Goal: Task Accomplishment & Management: Manage account settings

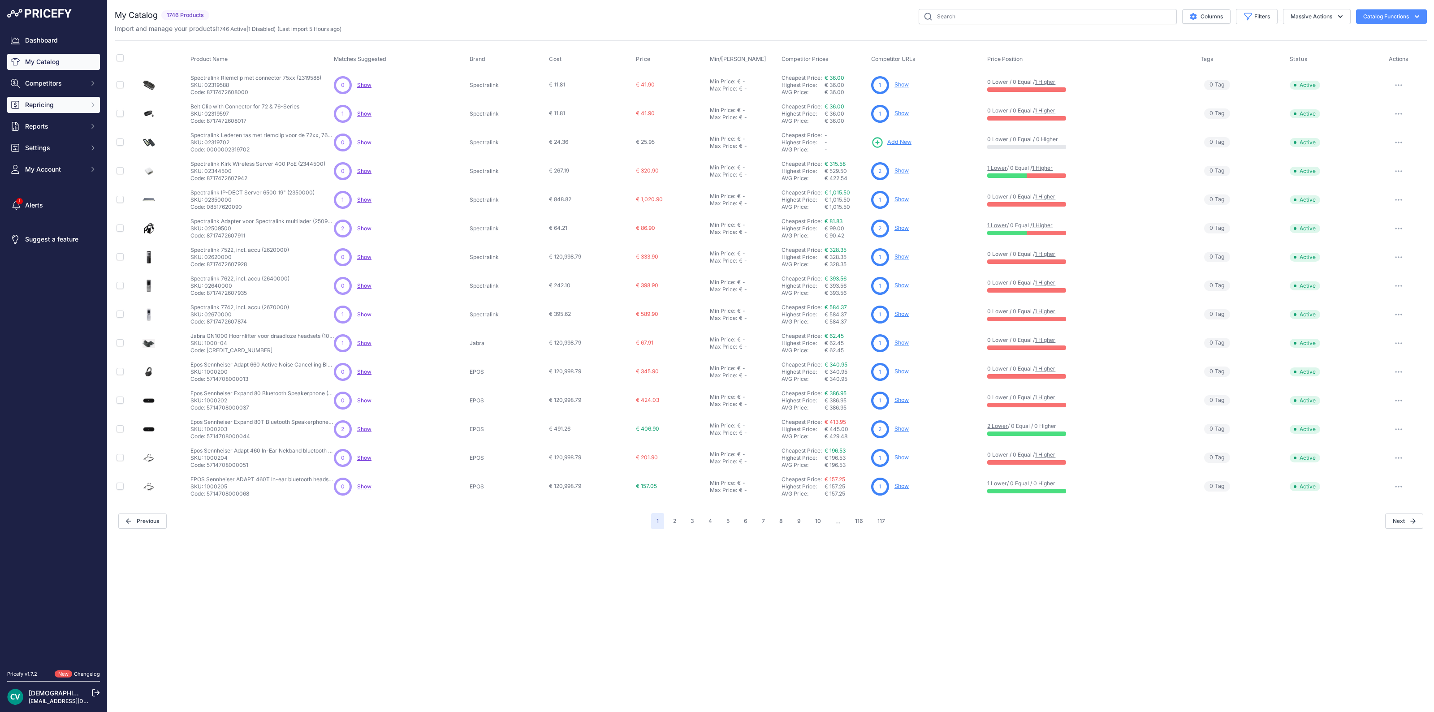
click at [86, 105] on button "Repricing" at bounding box center [53, 105] width 93 height 16
click at [65, 130] on link "Repricing Preview" at bounding box center [53, 138] width 93 height 16
click at [65, 133] on link "Repricing Preview" at bounding box center [53, 138] width 93 height 16
click at [64, 135] on link "Repricing Preview" at bounding box center [53, 138] width 93 height 16
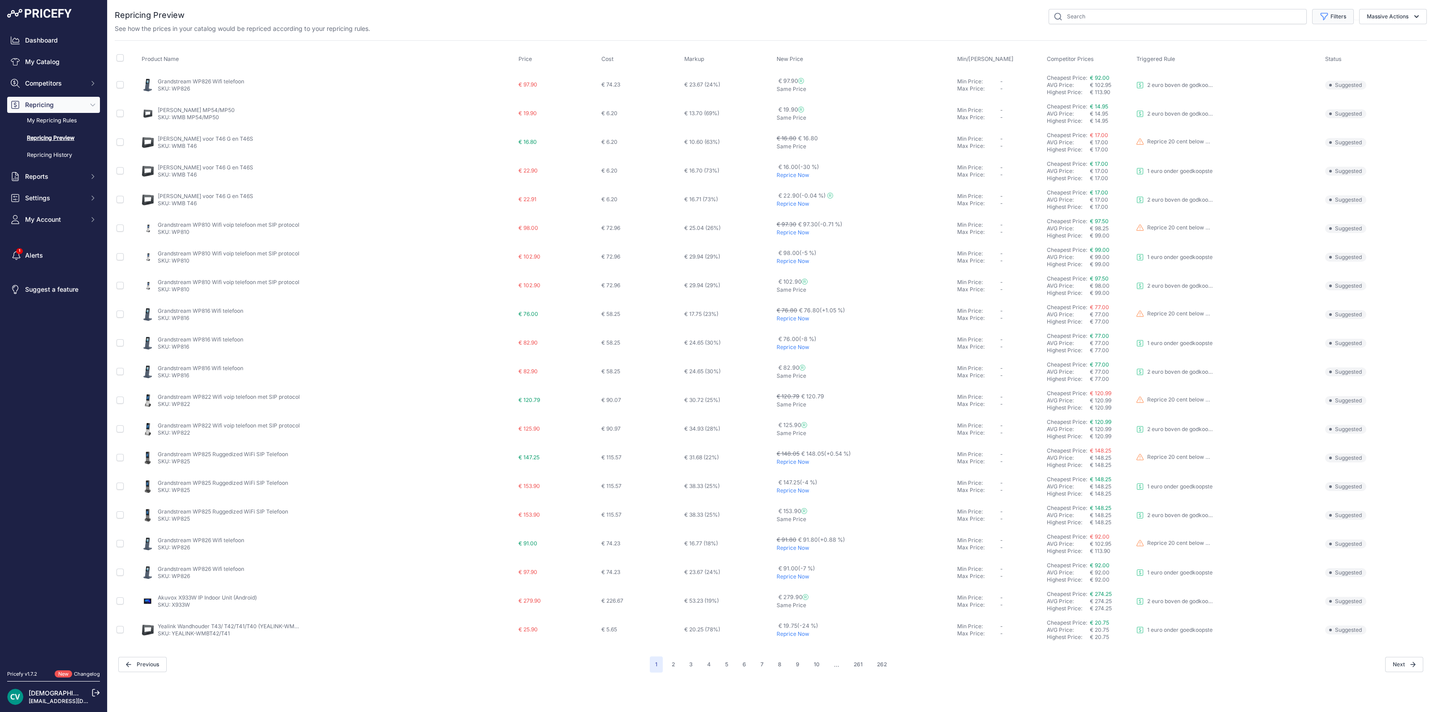
click at [1341, 16] on button "Filters" at bounding box center [1333, 16] width 42 height 15
click at [1274, 54] on select "Select an option Reprice 20 cent below my cheapest competitor 1 euro onder goed…" at bounding box center [1303, 51] width 86 height 15
select select "9457"
click at [1260, 44] on select "Select an option Reprice 20 cent below my cheapest competitor 1 euro onder goed…" at bounding box center [1303, 51] width 86 height 15
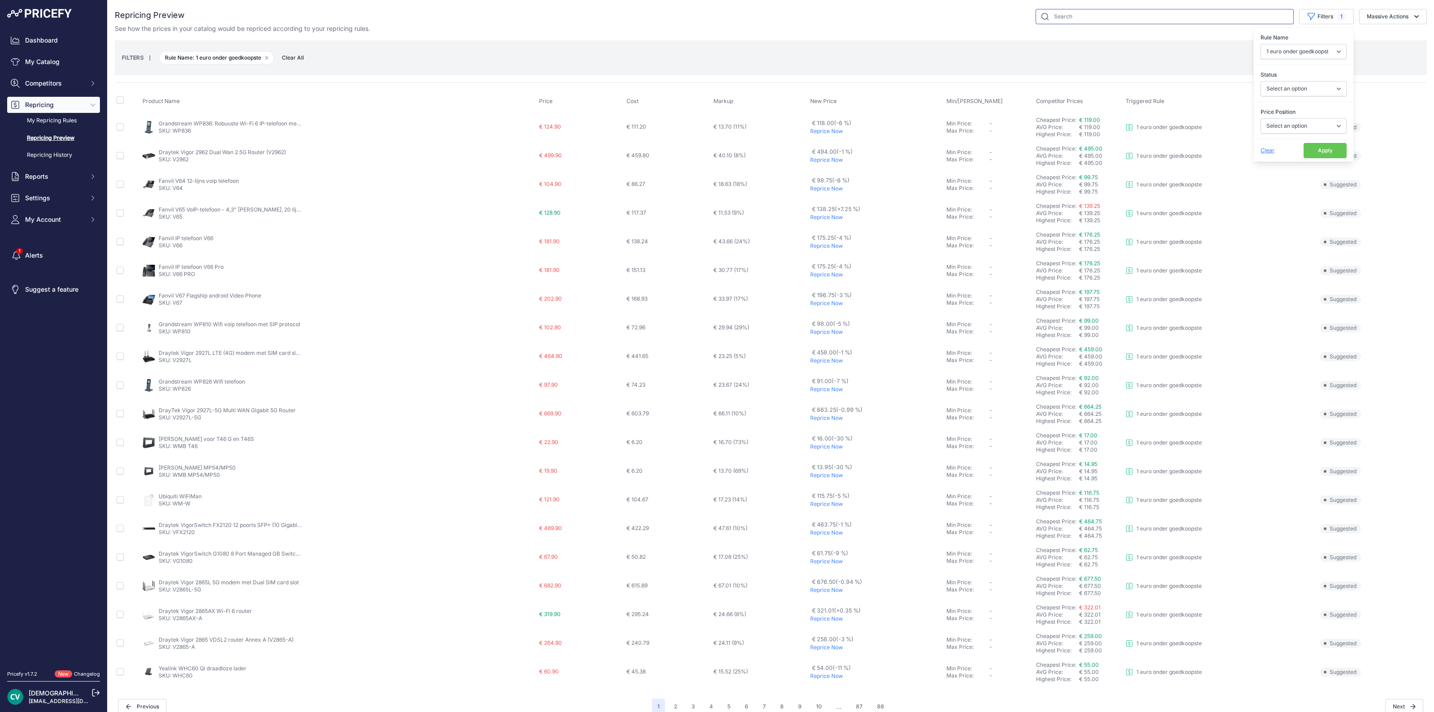
click at [1083, 11] on input "text" at bounding box center [1164, 16] width 258 height 15
click at [1081, 19] on input "text" at bounding box center [1164, 16] width 258 height 15
type input "r700h"
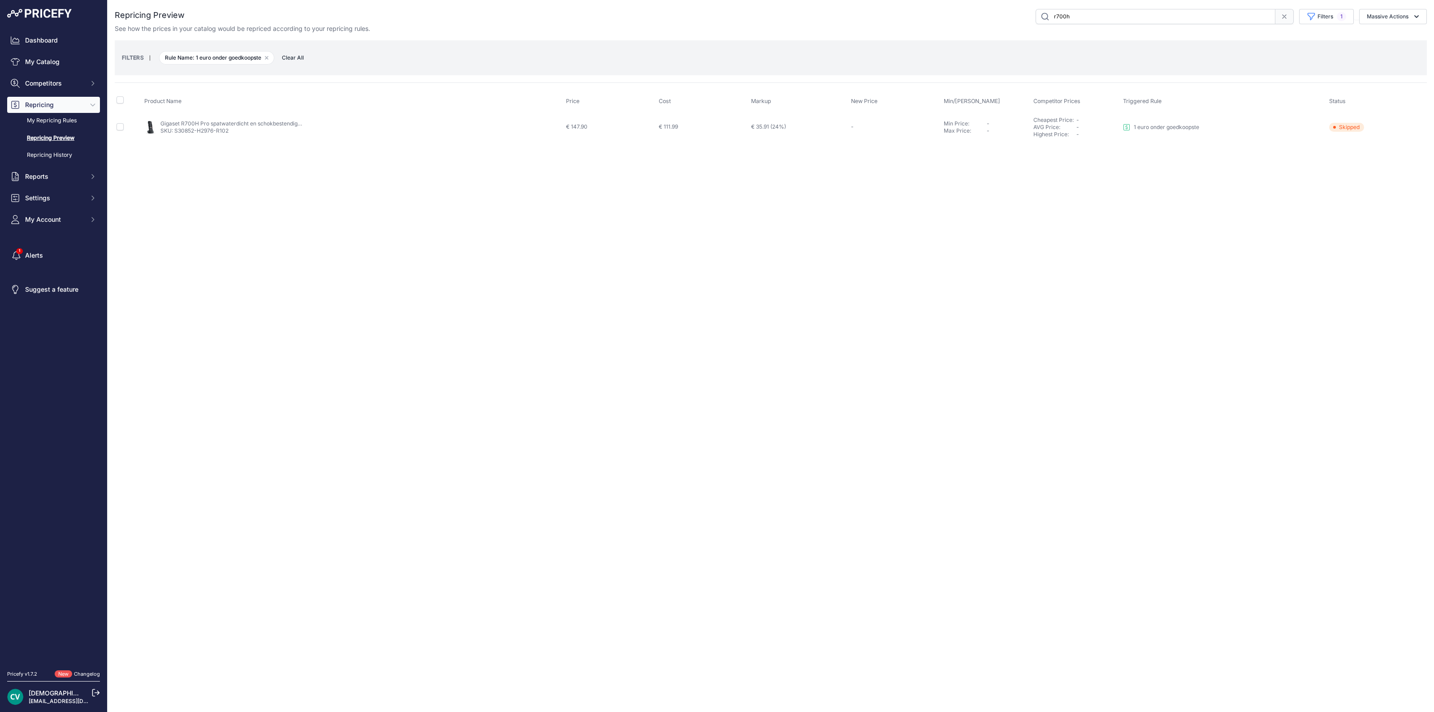
click at [293, 60] on span "Clear All" at bounding box center [292, 57] width 31 height 9
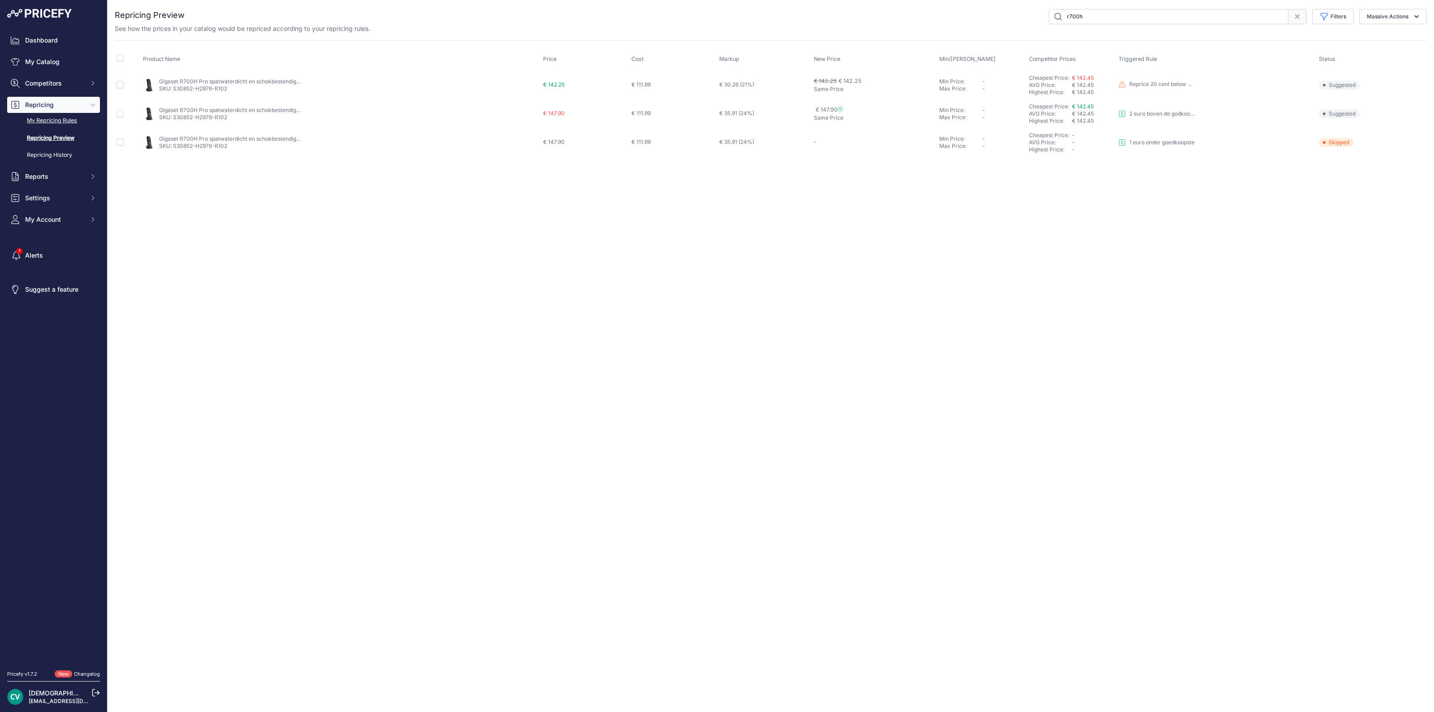
click at [49, 121] on link "My Repricing Rules" at bounding box center [53, 121] width 93 height 16
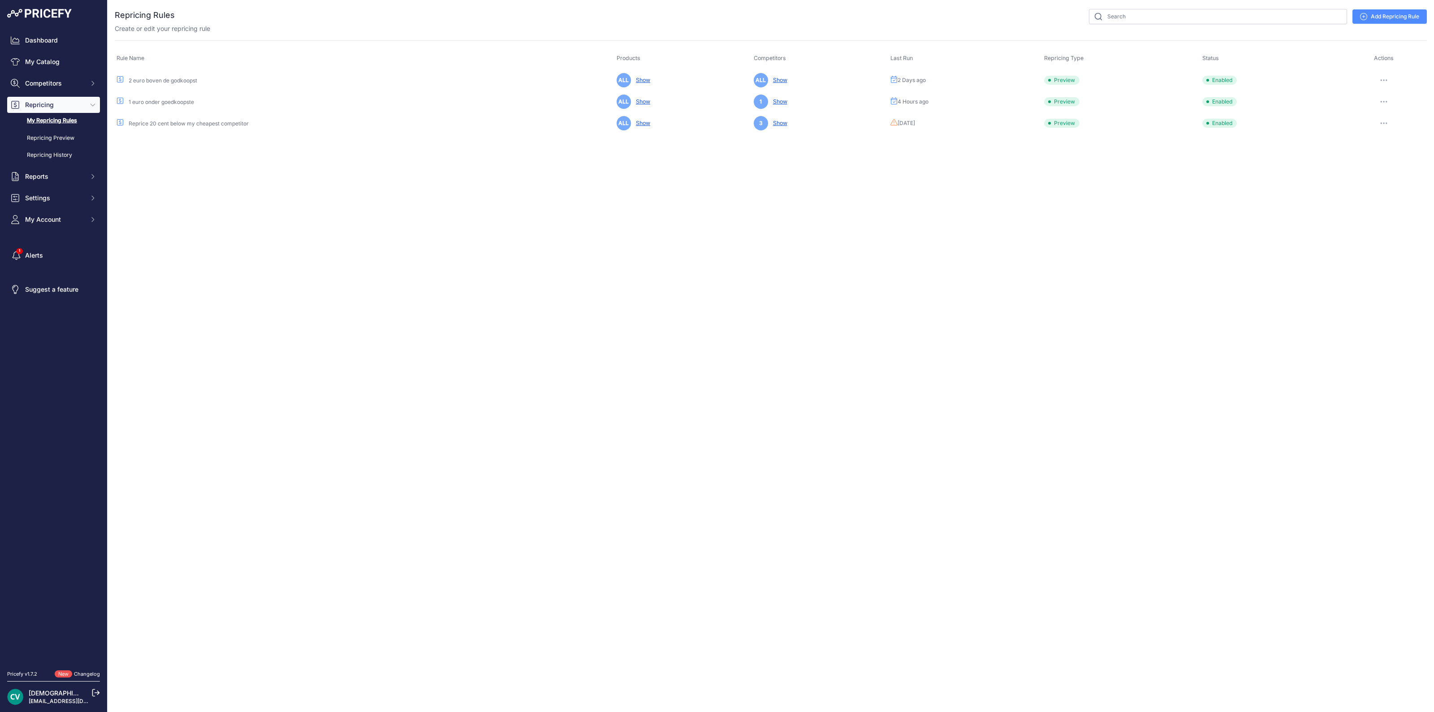
click at [1377, 133] on div "You are not connected to the internet. Repricing Rules" at bounding box center [771, 71] width 1312 height 143
click at [1382, 124] on button "button" at bounding box center [1383, 123] width 18 height 13
click at [1380, 146] on link "Edit" at bounding box center [1395, 142] width 57 height 14
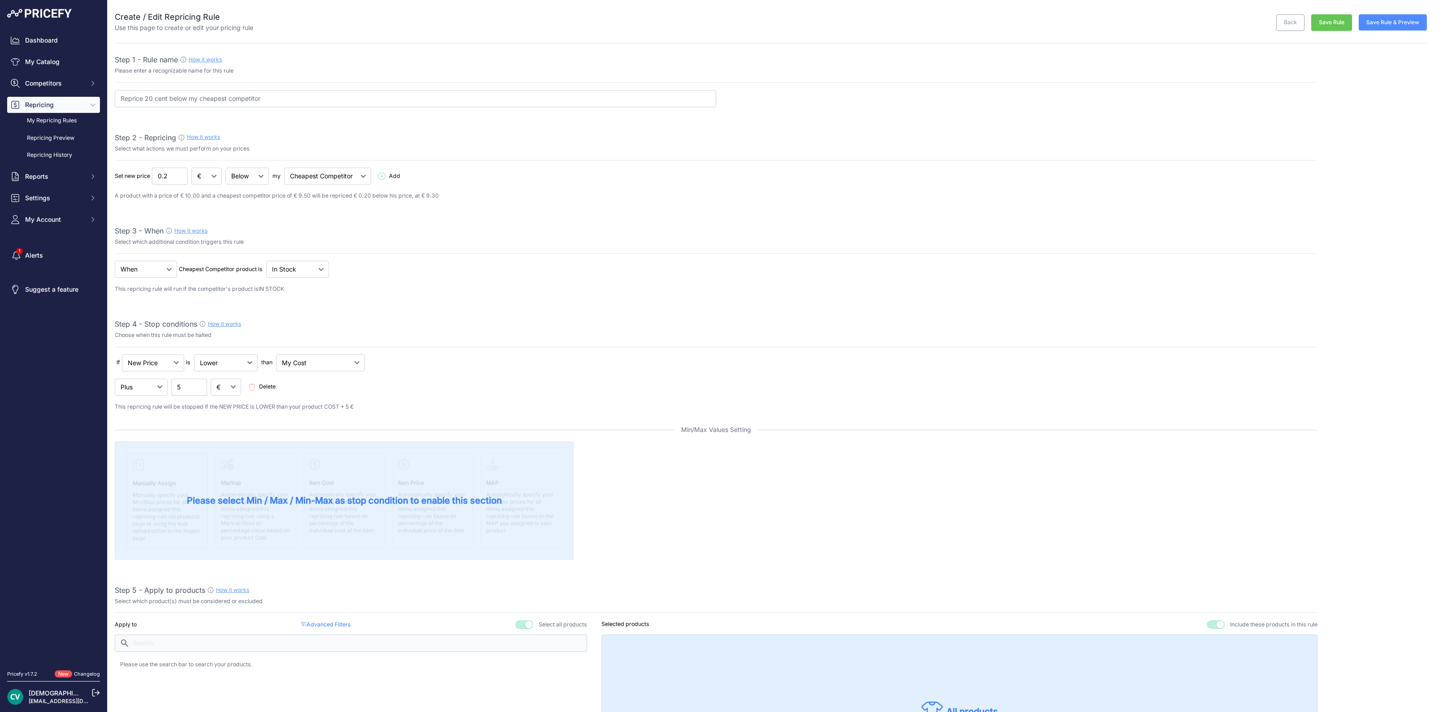
select select "7"
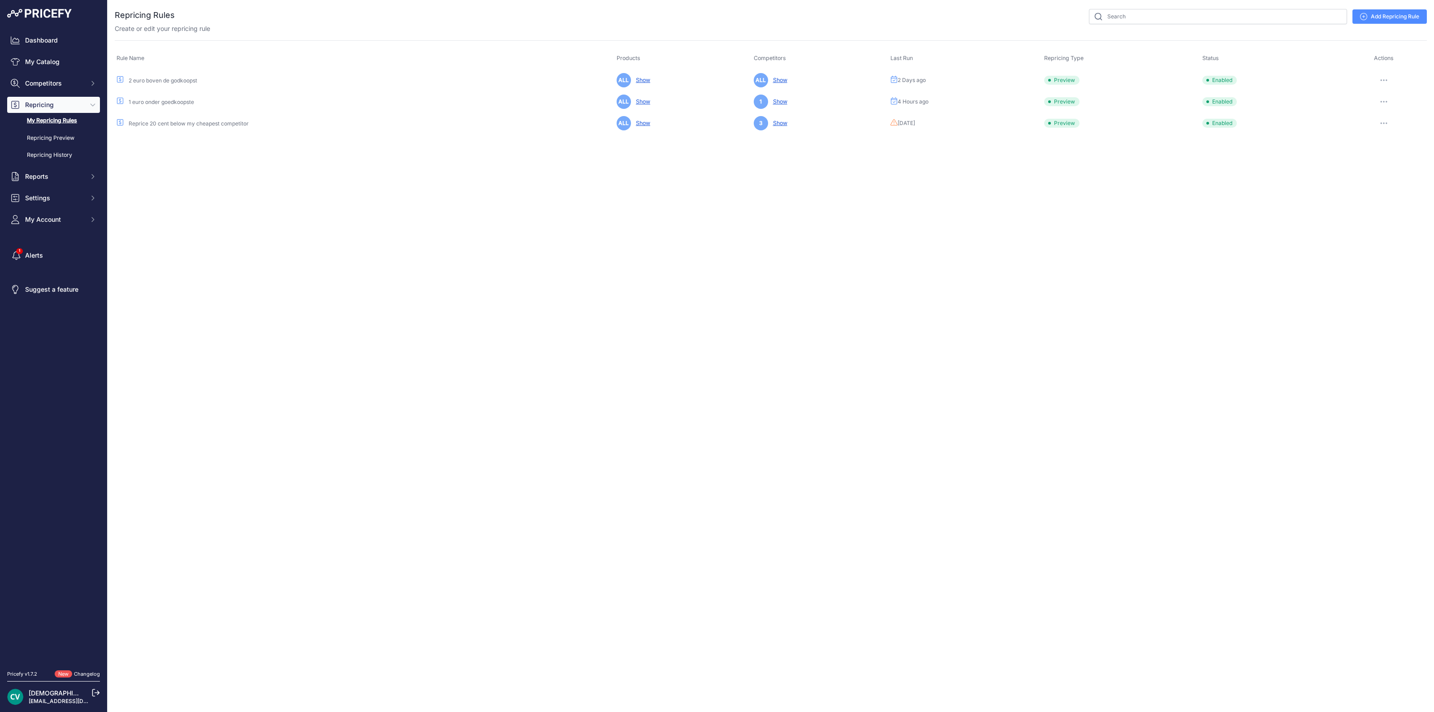
click at [1381, 125] on button "button" at bounding box center [1383, 123] width 18 height 13
click at [0, 0] on button "Run Preview" at bounding box center [0, 0] width 0 height 0
click at [67, 135] on link "Repricing Preview" at bounding box center [53, 138] width 93 height 16
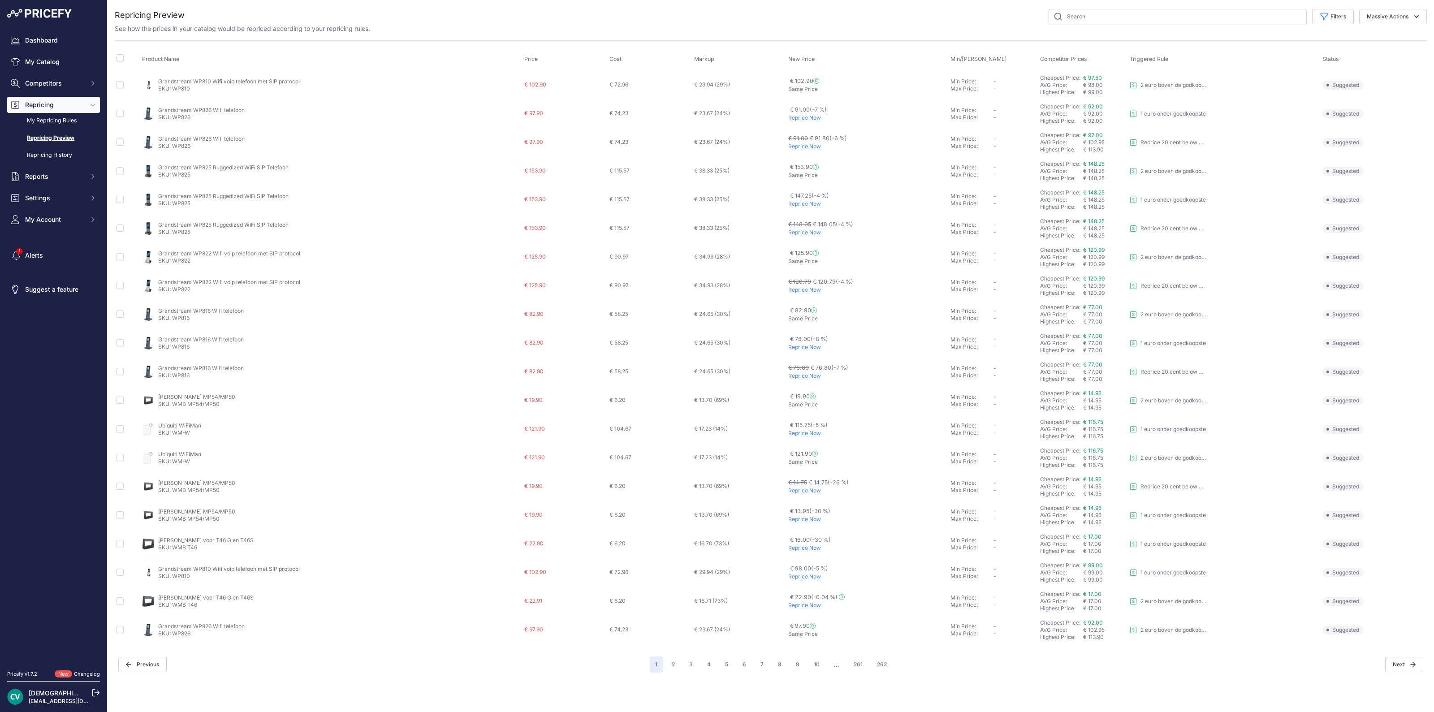
click at [1141, 25] on div "See how the prices in your catalog would be repriced according to your repricin…" at bounding box center [771, 28] width 1312 height 9
click at [1132, 20] on input "text" at bounding box center [1177, 16] width 258 height 15
type input "r700h"
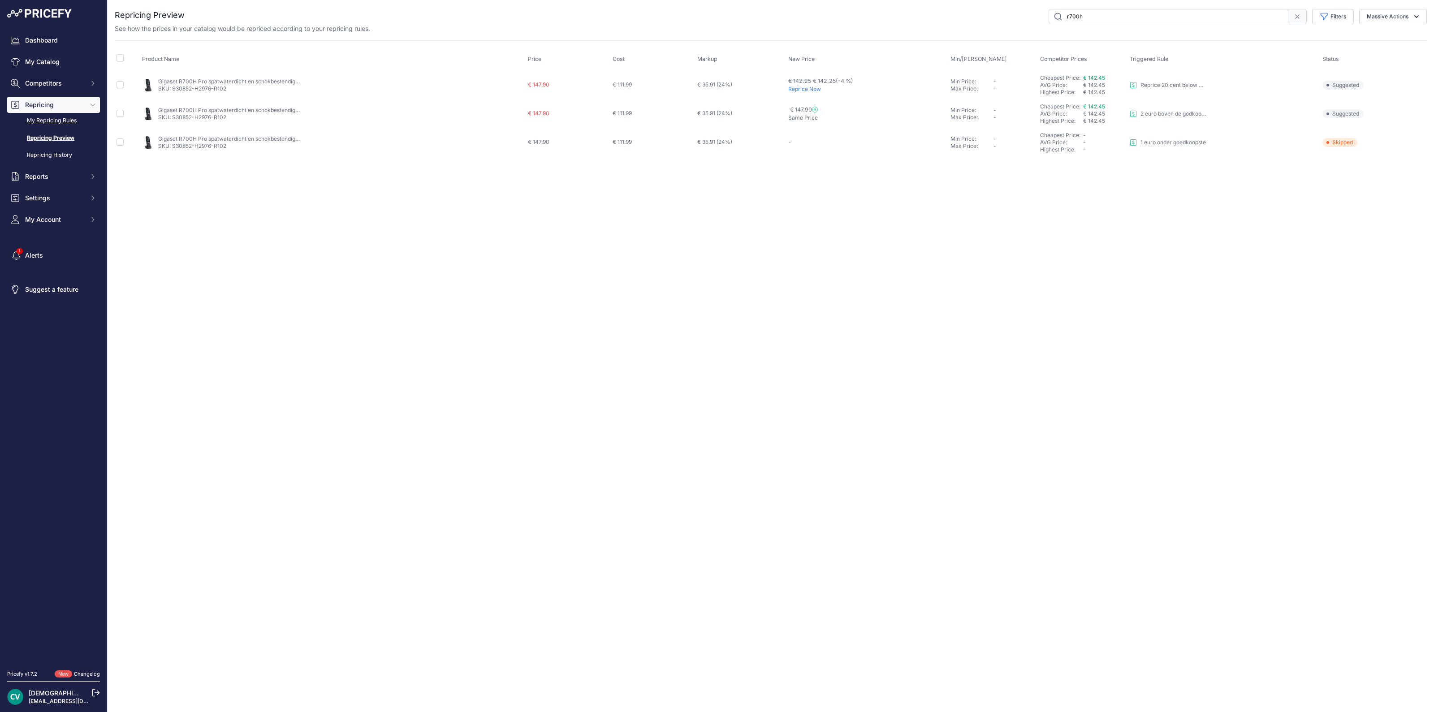
click at [79, 117] on link "My Repricing Rules" at bounding box center [53, 121] width 93 height 16
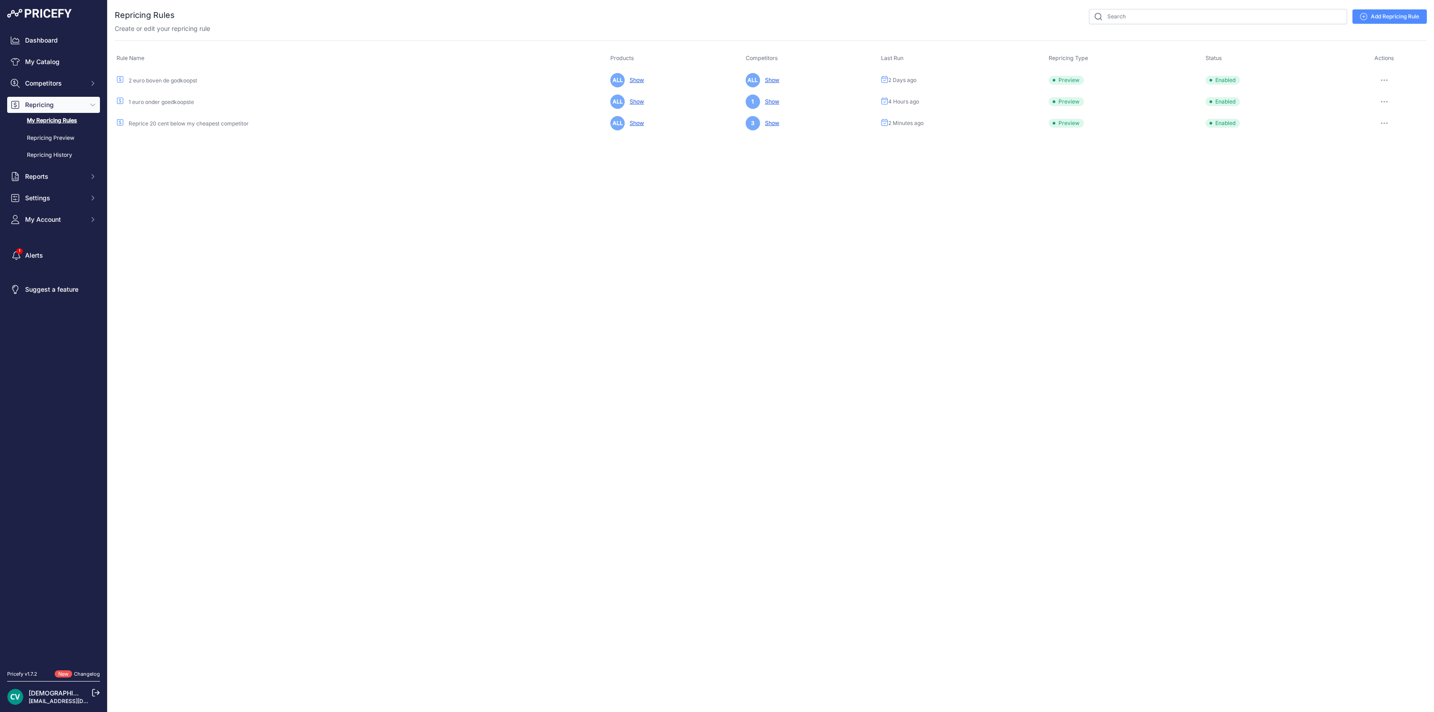
drag, startPoint x: 0, startPoint y: 0, endPoint x: 72, endPoint y: 117, distance: 137.8
click at [72, 117] on link "My Repricing Rules" at bounding box center [53, 121] width 93 height 16
click at [1385, 99] on button "button" at bounding box center [1384, 101] width 18 height 13
click at [1382, 120] on link "Edit" at bounding box center [1395, 120] width 57 height 14
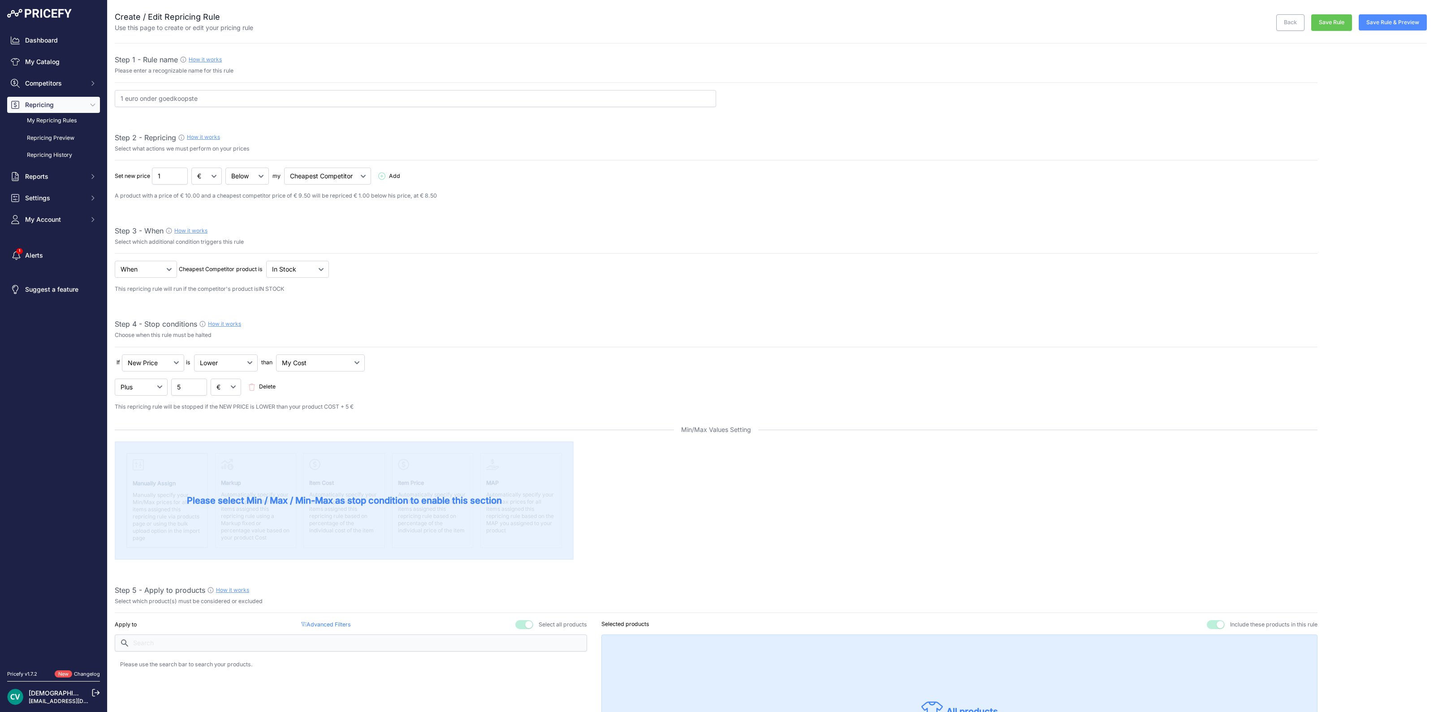
select select "7"
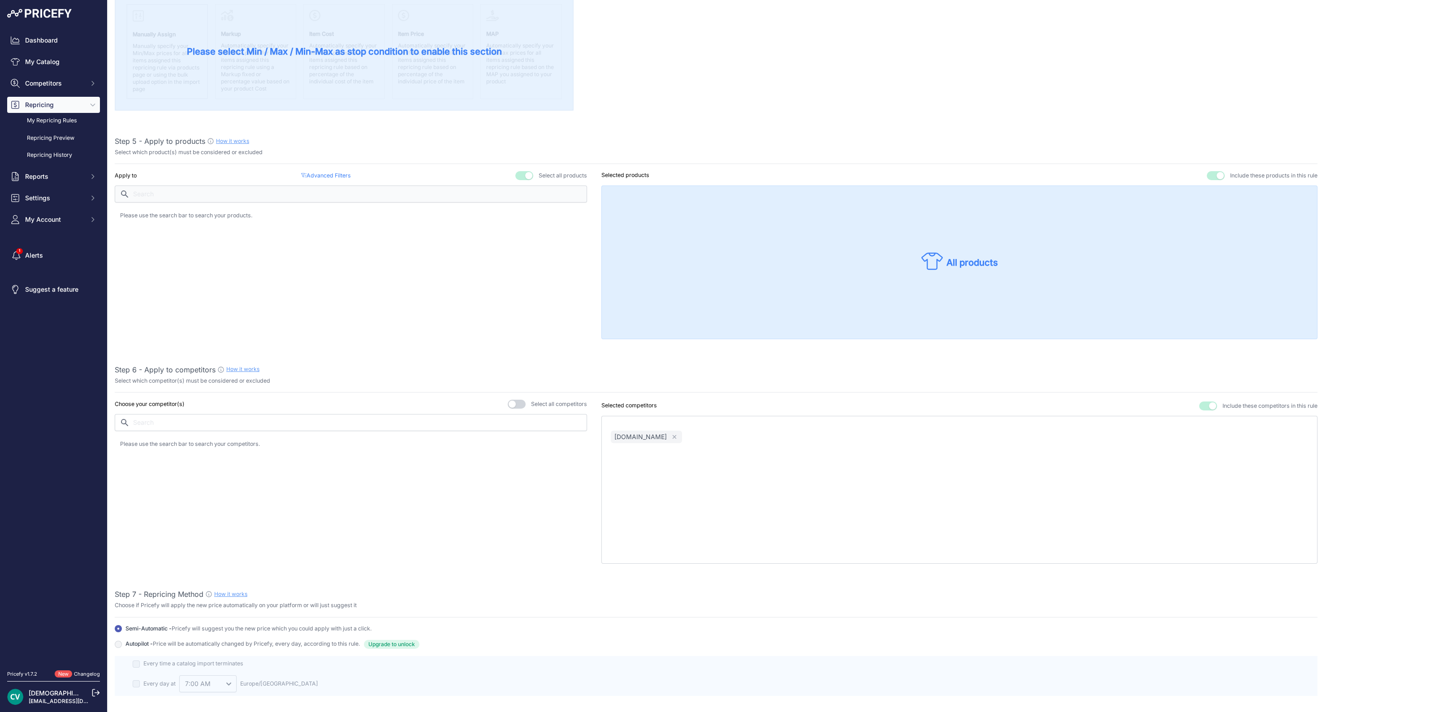
scroll to position [828, 0]
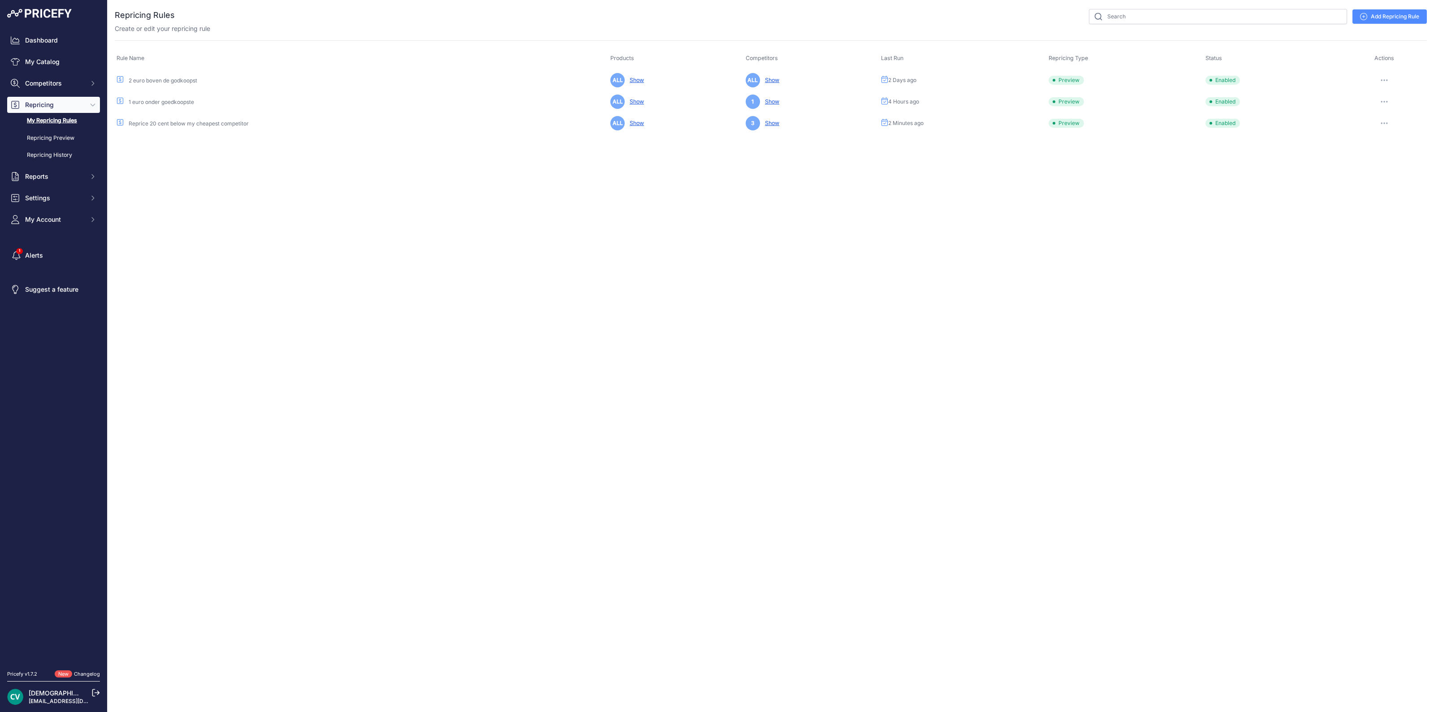
click at [1384, 125] on button "button" at bounding box center [1384, 123] width 18 height 13
click at [1382, 140] on link "Edit" at bounding box center [1395, 142] width 57 height 14
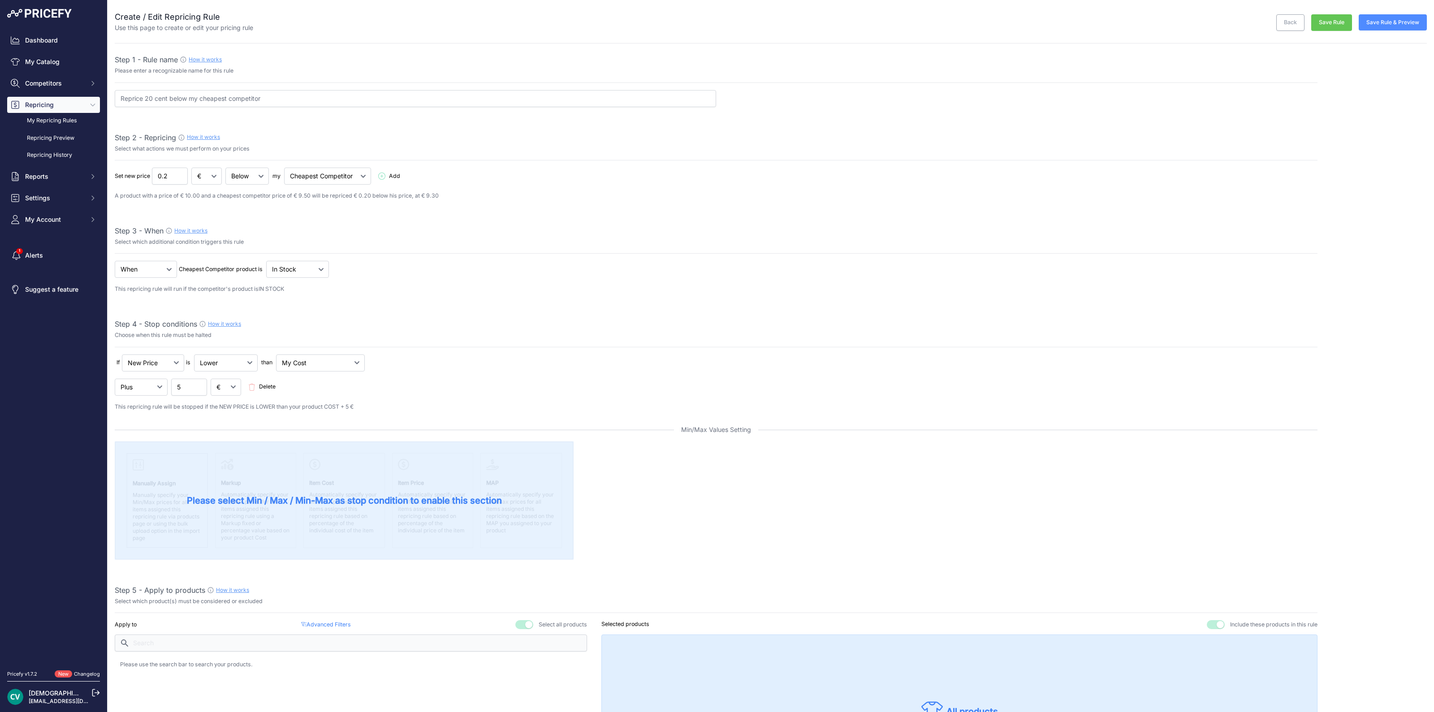
select select "7"
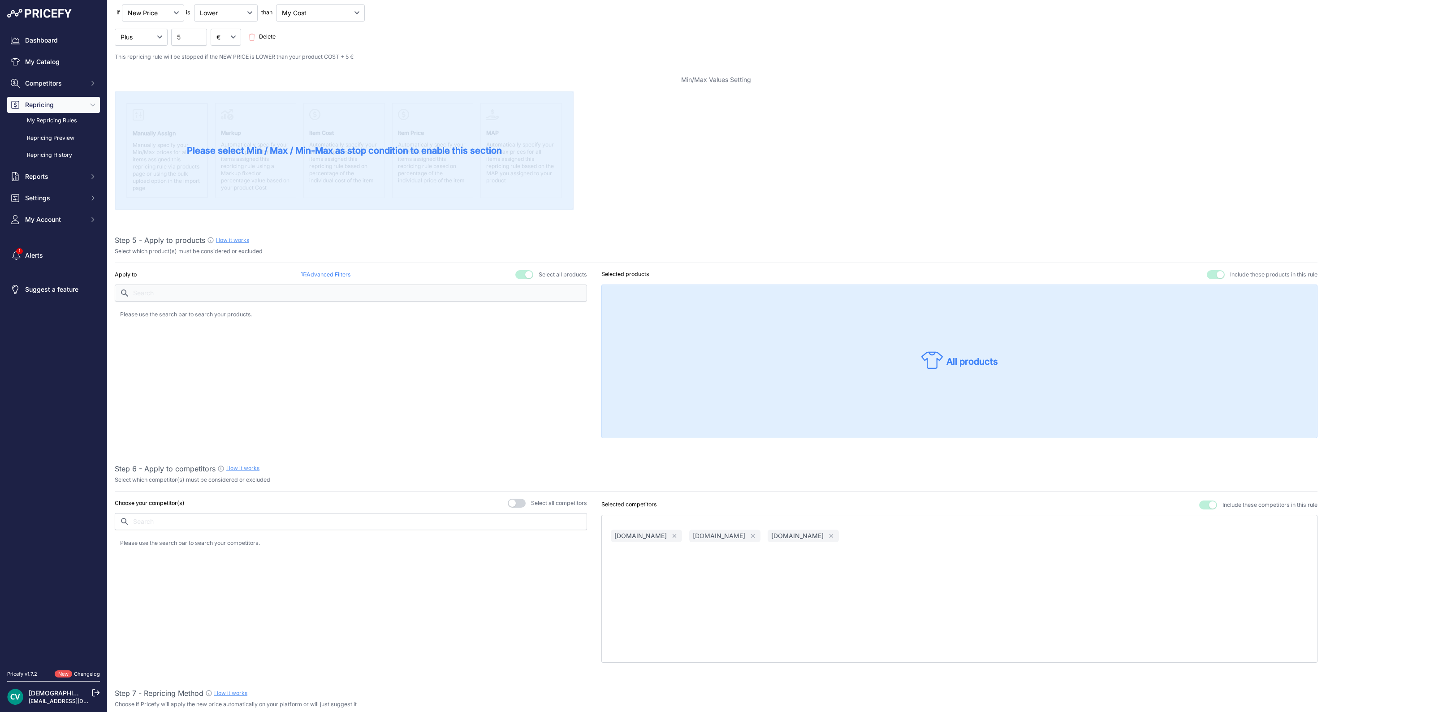
scroll to position [448, 0]
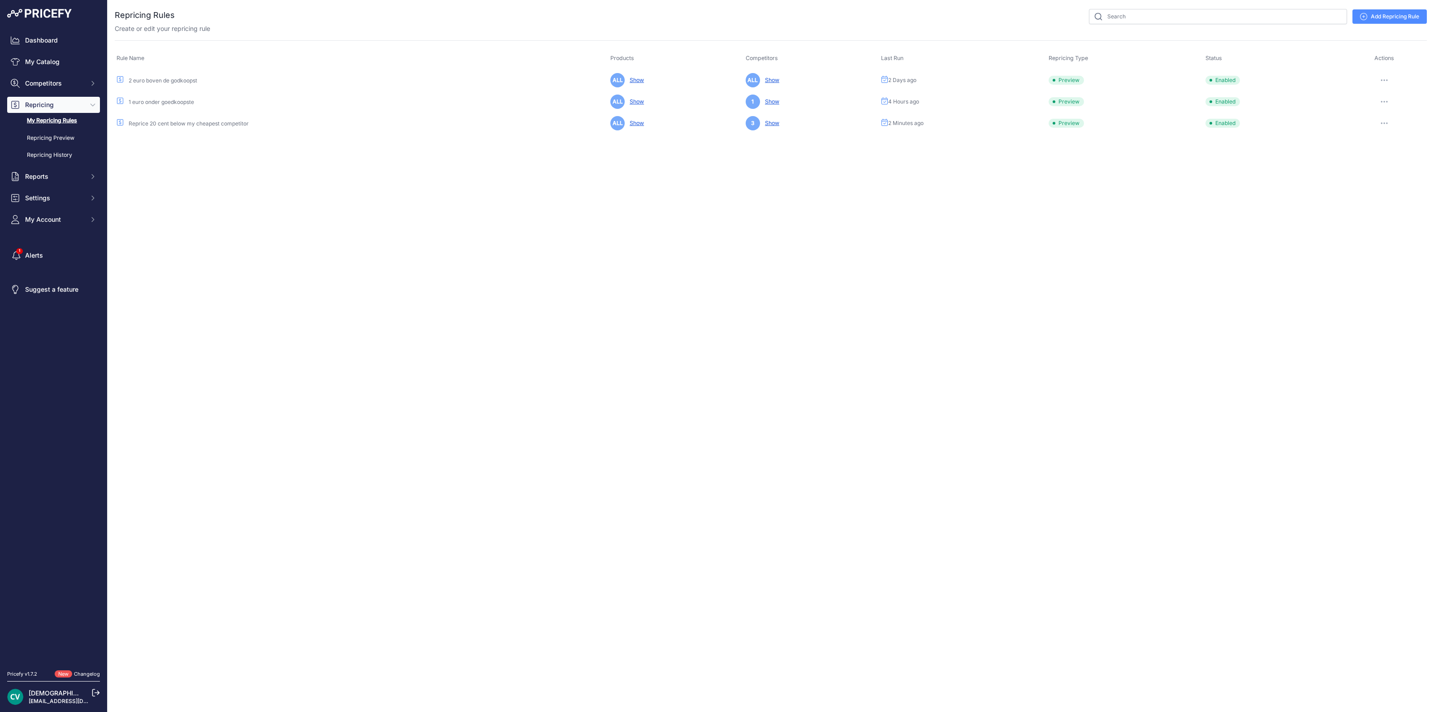
click at [1384, 104] on button "button" at bounding box center [1384, 101] width 18 height 13
click at [1400, 120] on link "Edit" at bounding box center [1395, 120] width 57 height 14
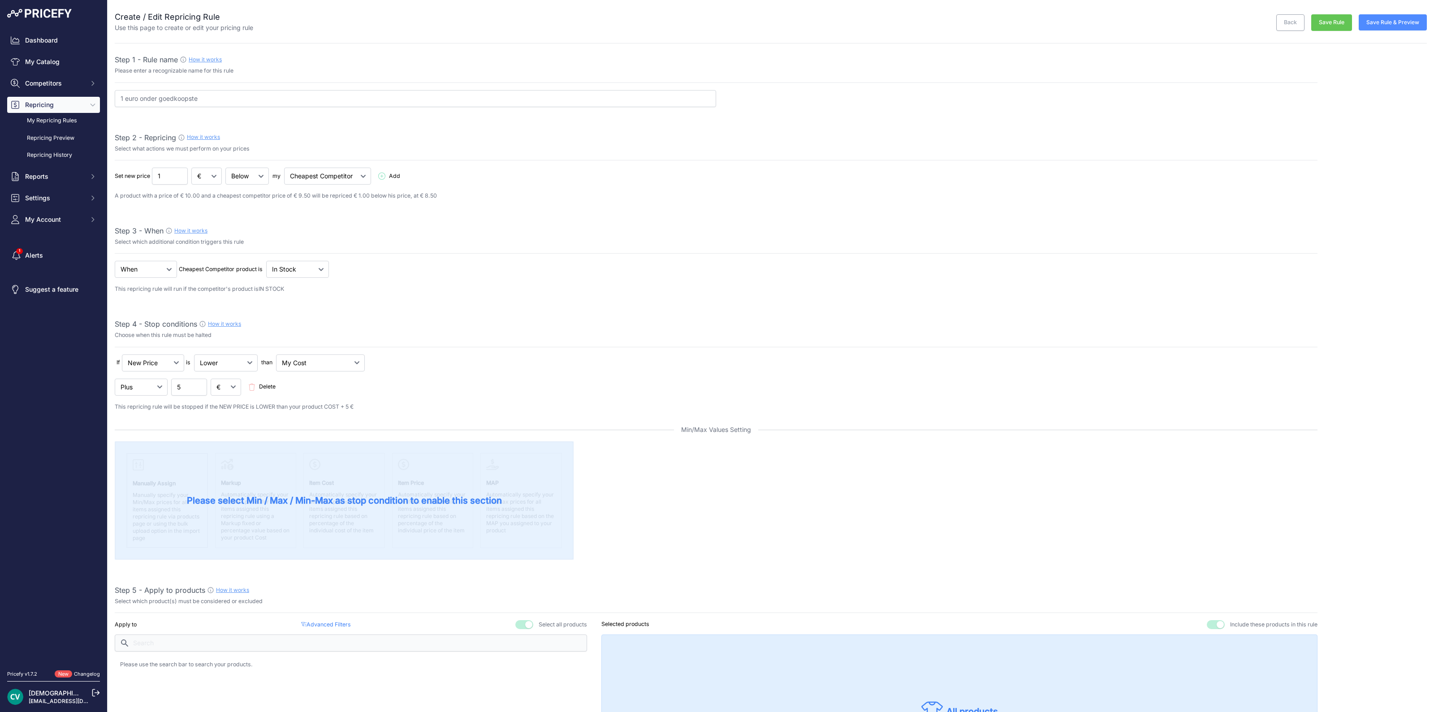
select select "7"
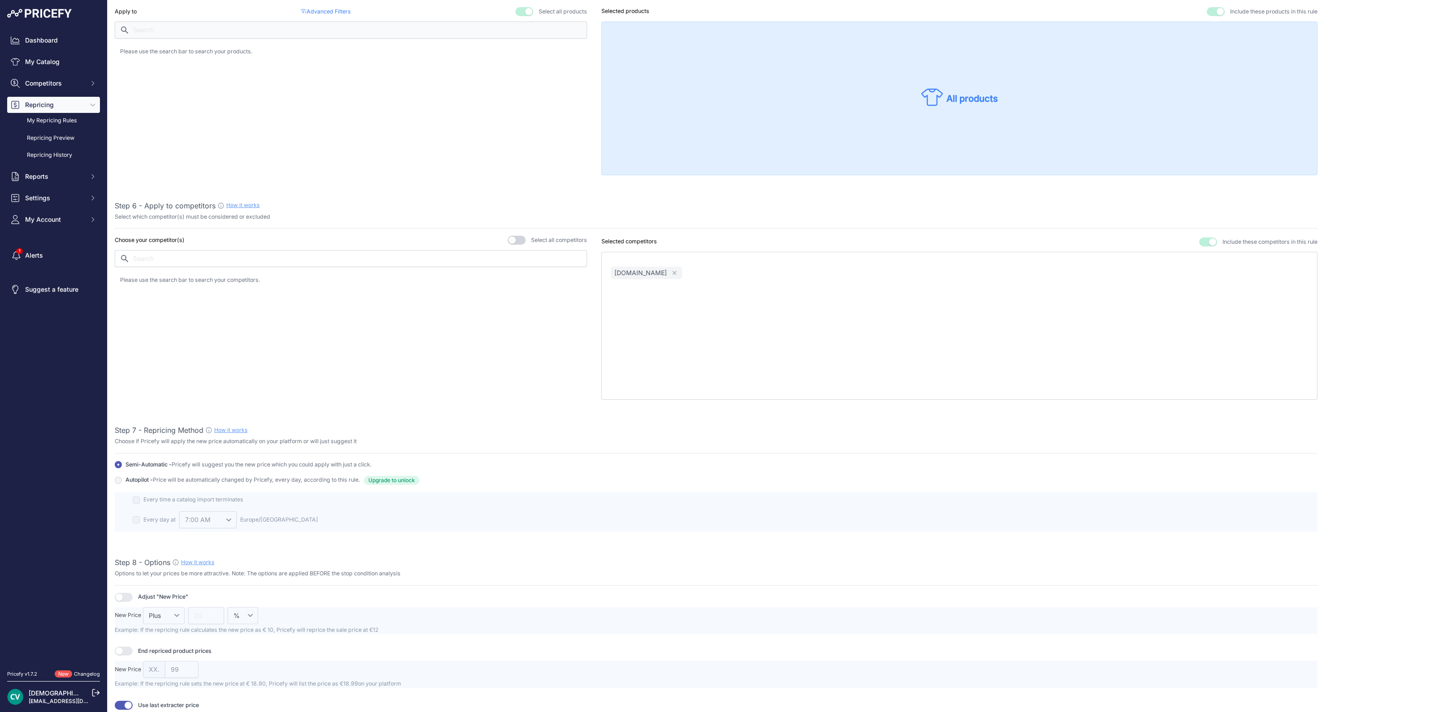
scroll to position [549, 0]
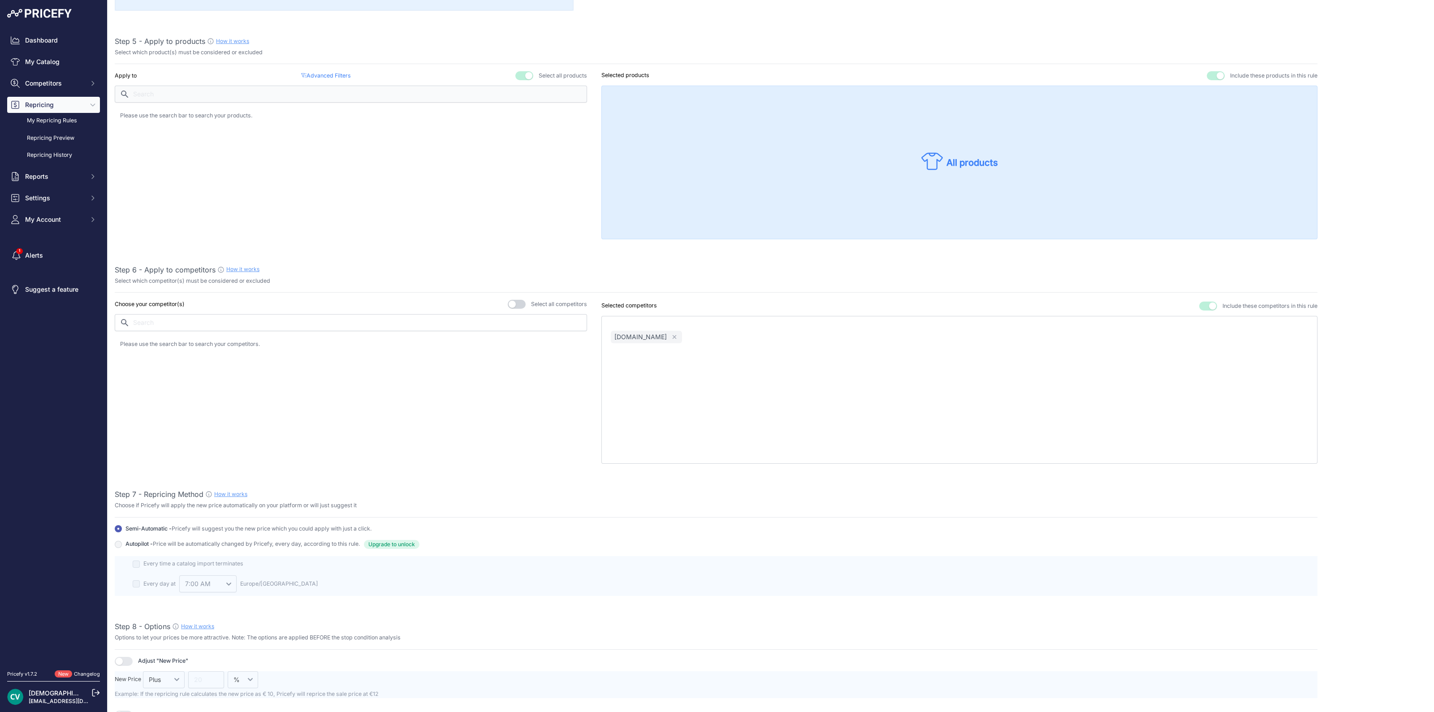
click at [432, 310] on div "Choose your competitor(s) Select all competitors" at bounding box center [351, 382] width 472 height 164
click at [430, 316] on input "text" at bounding box center [351, 322] width 472 height 17
type input "voipsh"
click at [1198, 306] on div "Selected competitors Exclude these competitors from this rule Include these com…" at bounding box center [959, 382] width 716 height 164
click at [1199, 306] on button "button" at bounding box center [1208, 305] width 18 height 9
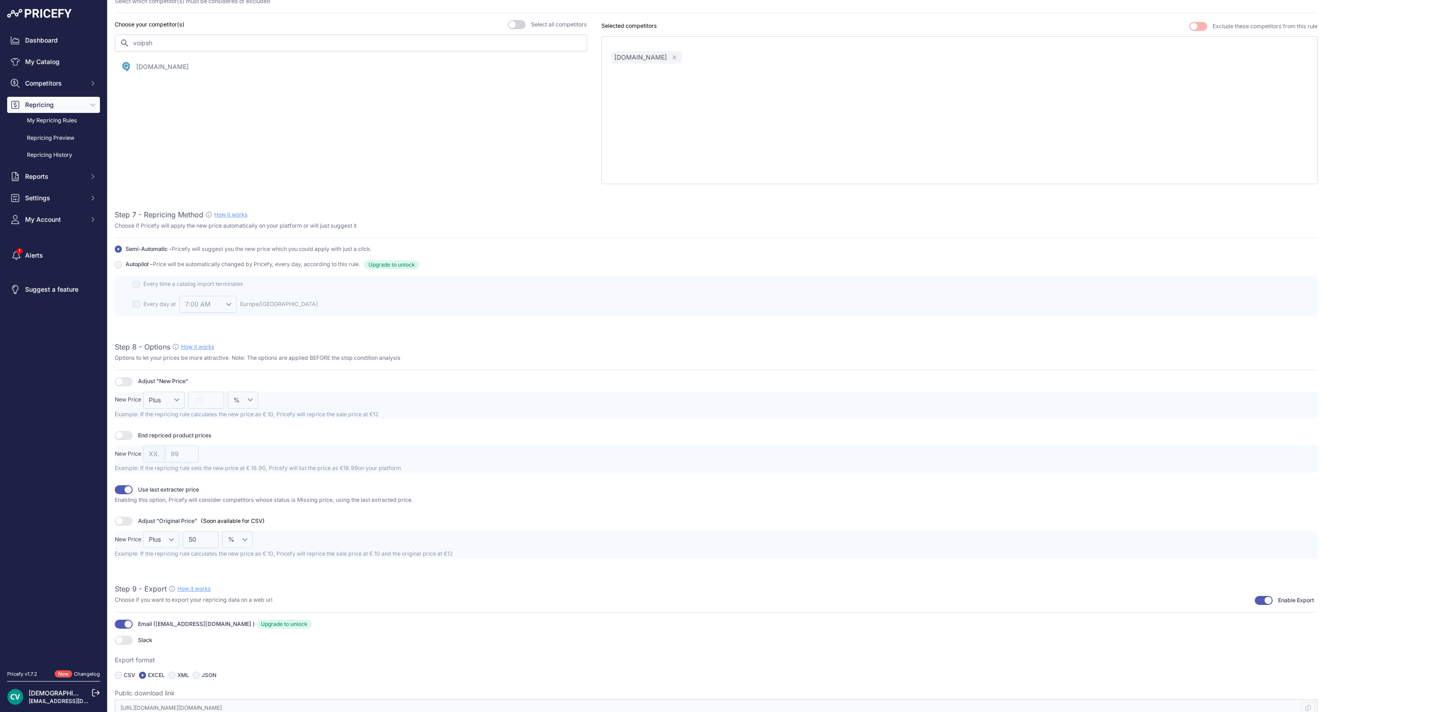
scroll to position [0, 0]
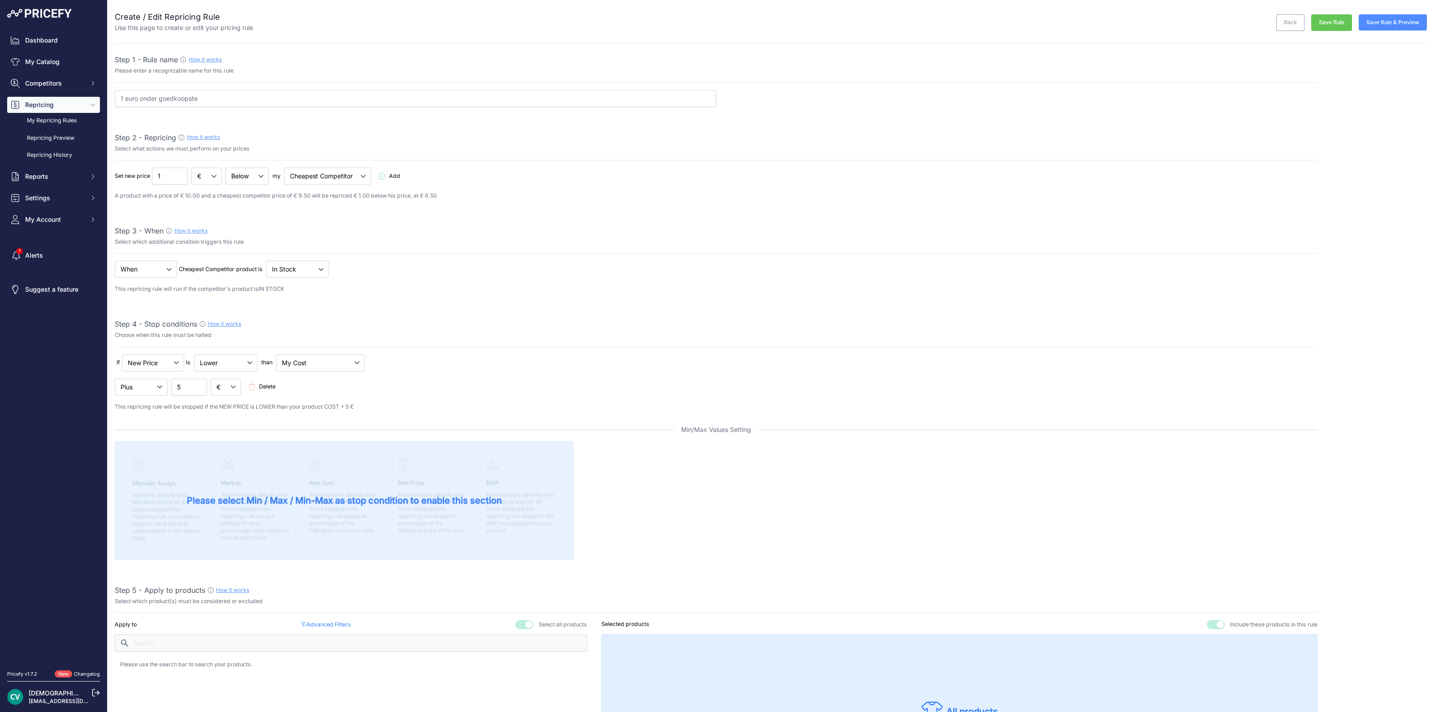
click at [1331, 18] on button "Save Rule" at bounding box center [1331, 22] width 41 height 17
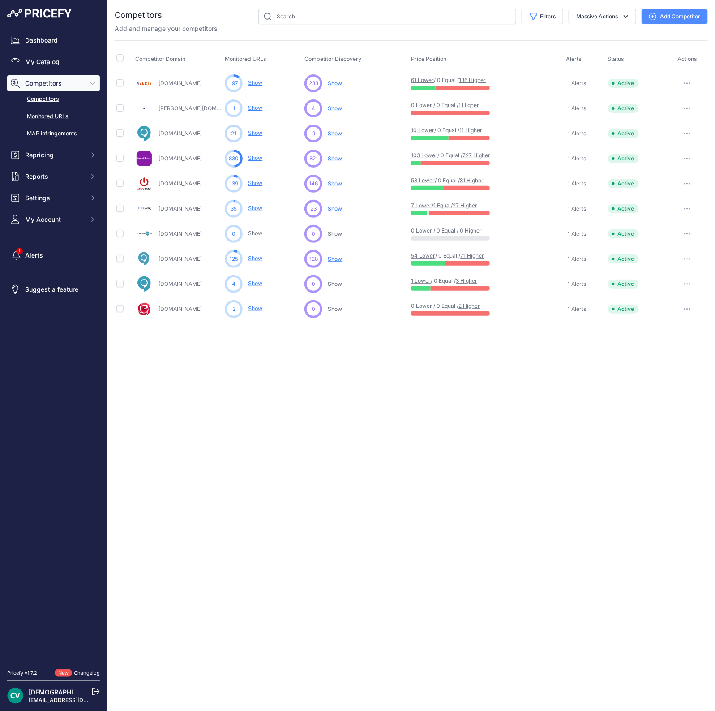
click at [49, 121] on link "Monitored URLs" at bounding box center [53, 117] width 93 height 16
click at [39, 114] on link "Monitored URLs" at bounding box center [53, 117] width 93 height 16
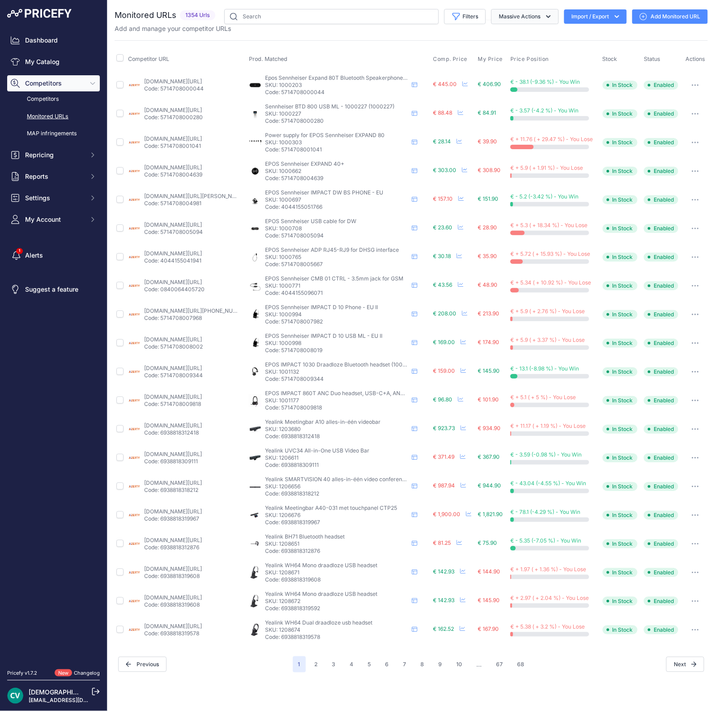
click at [543, 16] on button "Massive Actions" at bounding box center [525, 16] width 68 height 15
click at [457, 15] on icon "button" at bounding box center [456, 16] width 9 height 9
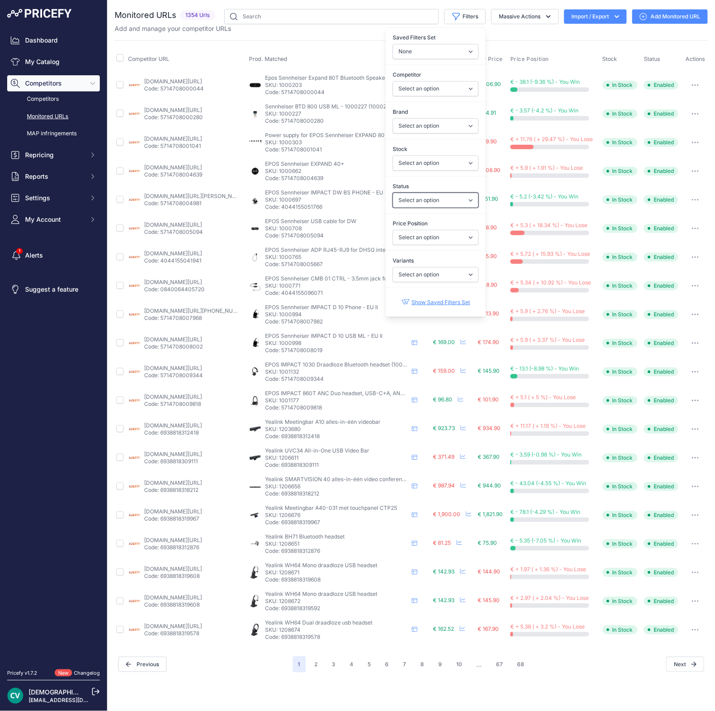
click at [442, 196] on select "Select an option Enabled Disabled In progress Scraping Failed Not Found Missing…" at bounding box center [436, 200] width 86 height 15
click at [64, 95] on link "Competitors" at bounding box center [53, 99] width 93 height 16
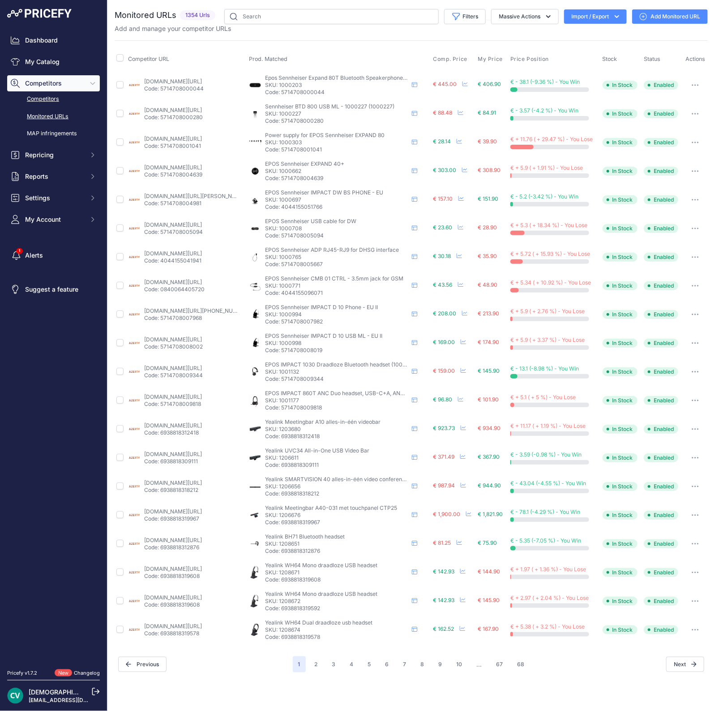
click at [39, 98] on link "Competitors" at bounding box center [53, 99] width 93 height 16
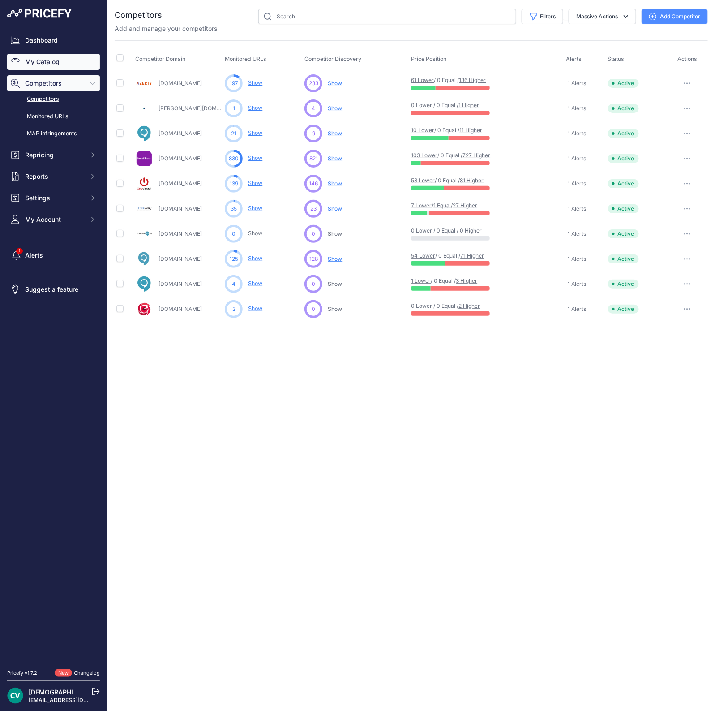
click at [36, 63] on link "My Catalog" at bounding box center [53, 62] width 93 height 16
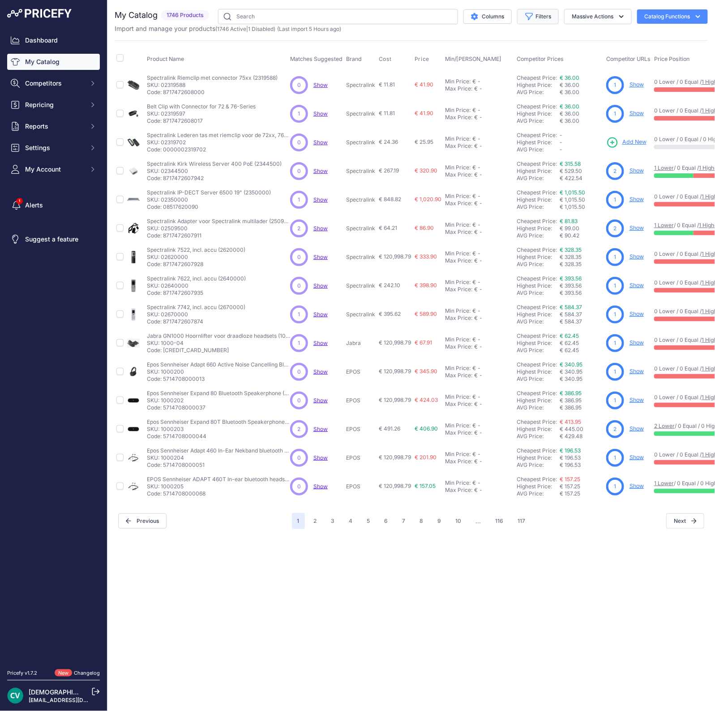
click at [540, 15] on button "Filters" at bounding box center [538, 16] width 42 height 15
click at [493, 89] on select "Select an option Matched Unmatched" at bounding box center [509, 88] width 86 height 15
select select "0"
click at [466, 81] on select "Select an option Matched Unmatched" at bounding box center [509, 88] width 86 height 15
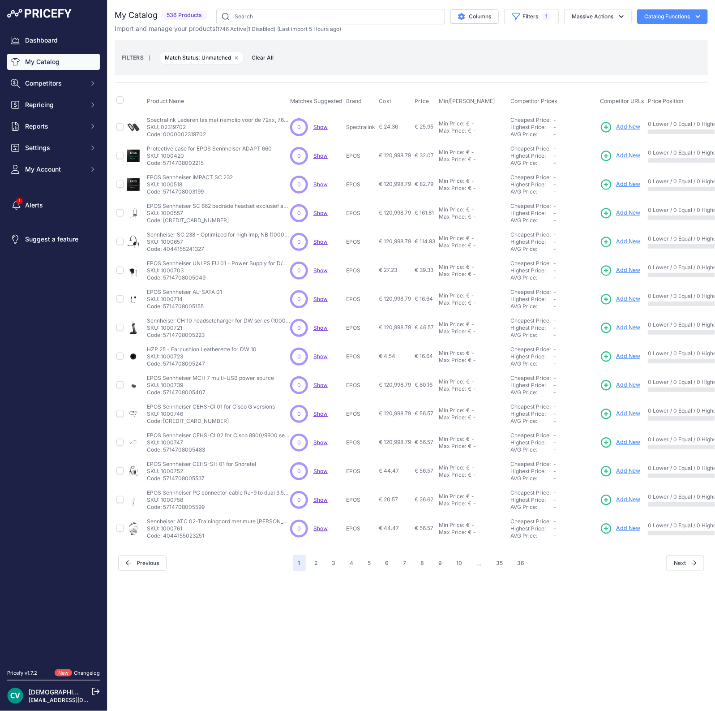
click at [227, 581] on div "Close You are not connected to the internet." at bounding box center [412, 355] width 608 height 711
click at [537, 13] on button "Filters 1" at bounding box center [531, 16] width 55 height 15
click at [323, 564] on button "2" at bounding box center [317, 563] width 14 height 16
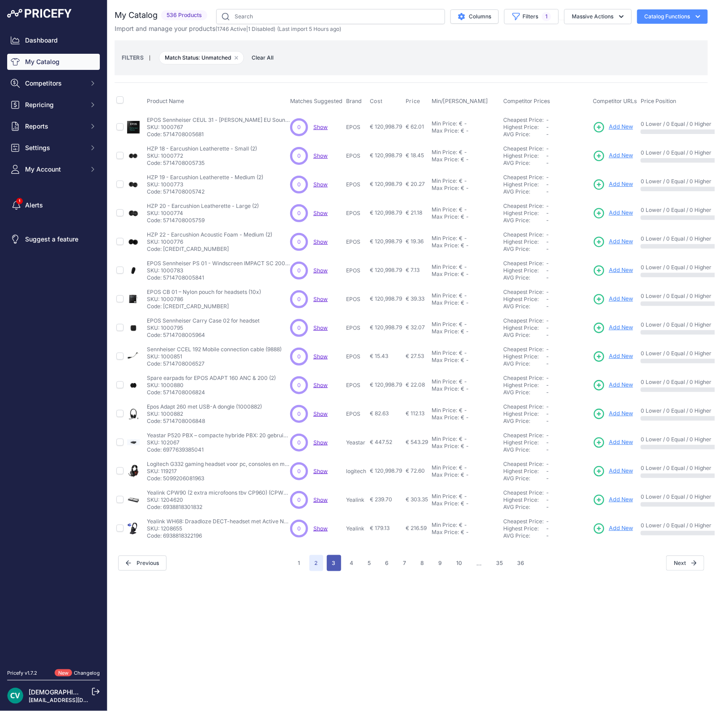
click at [328, 565] on button "3" at bounding box center [334, 563] width 14 height 16
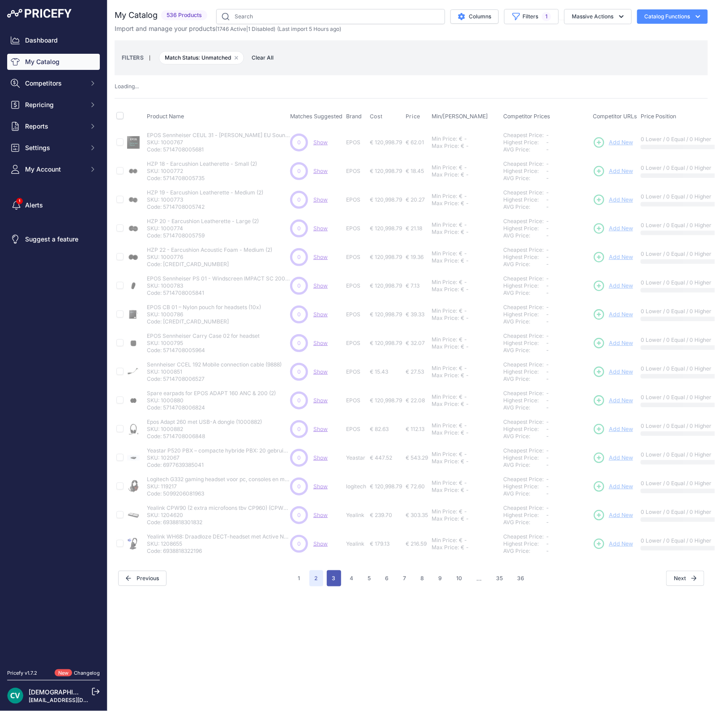
click at [328, 565] on div "My Catalog 536 Products" at bounding box center [412, 297] width 594 height 577
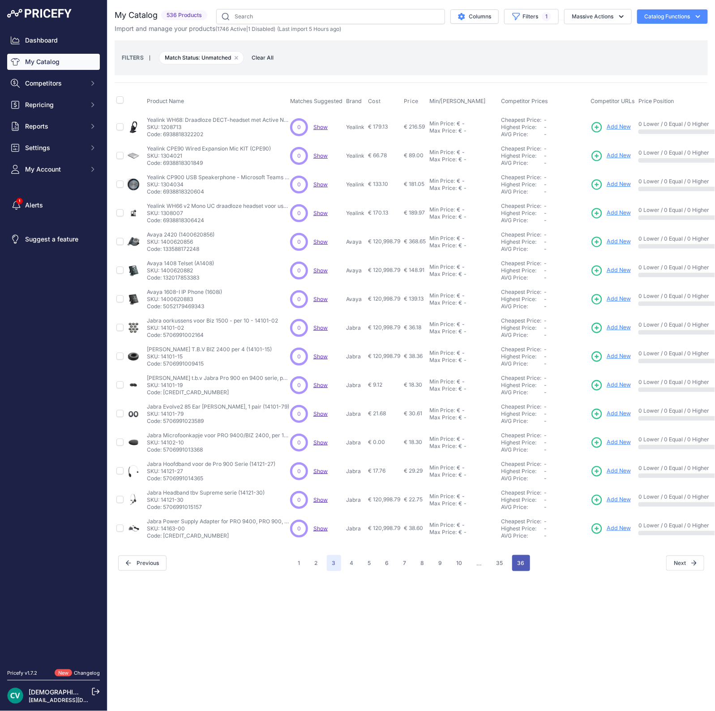
click at [520, 561] on button "36" at bounding box center [521, 563] width 18 height 16
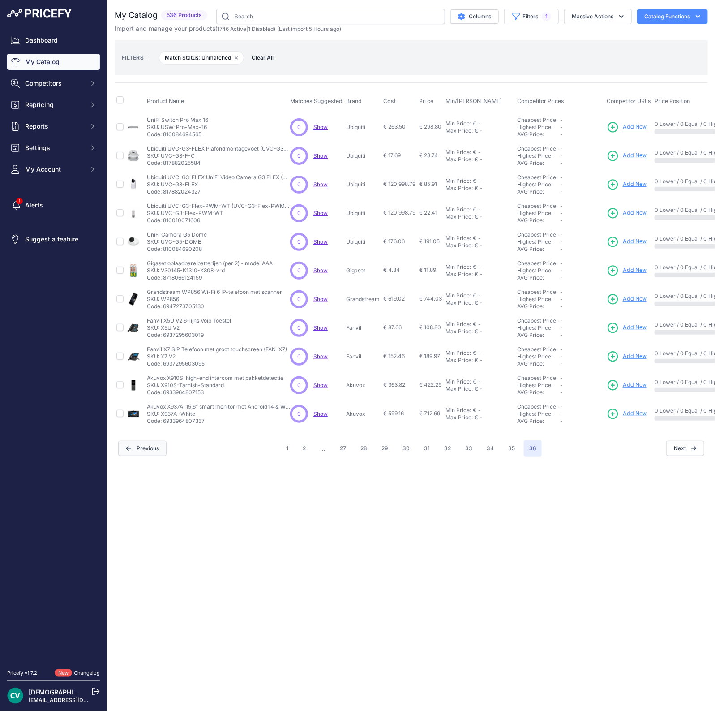
click at [144, 448] on button "Previous" at bounding box center [142, 448] width 48 height 15
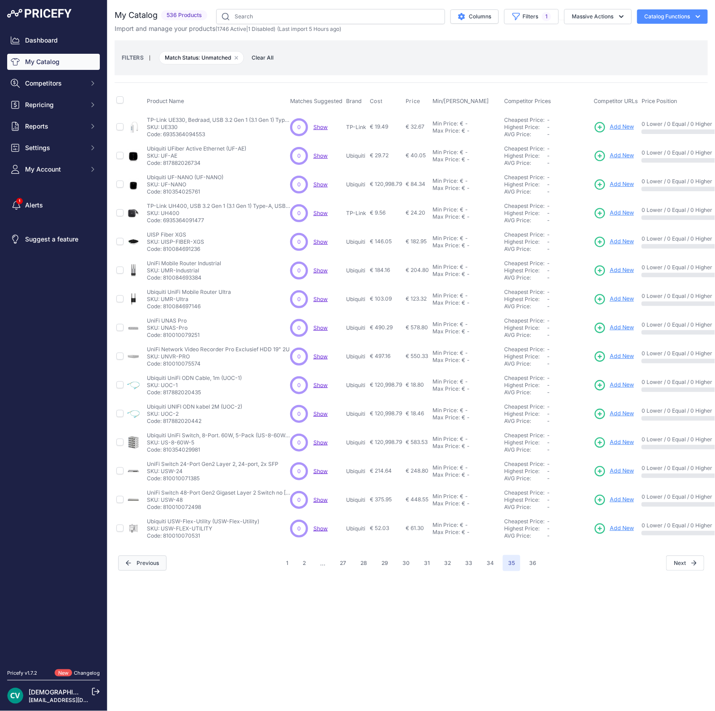
click at [134, 564] on button "Previous" at bounding box center [142, 562] width 48 height 15
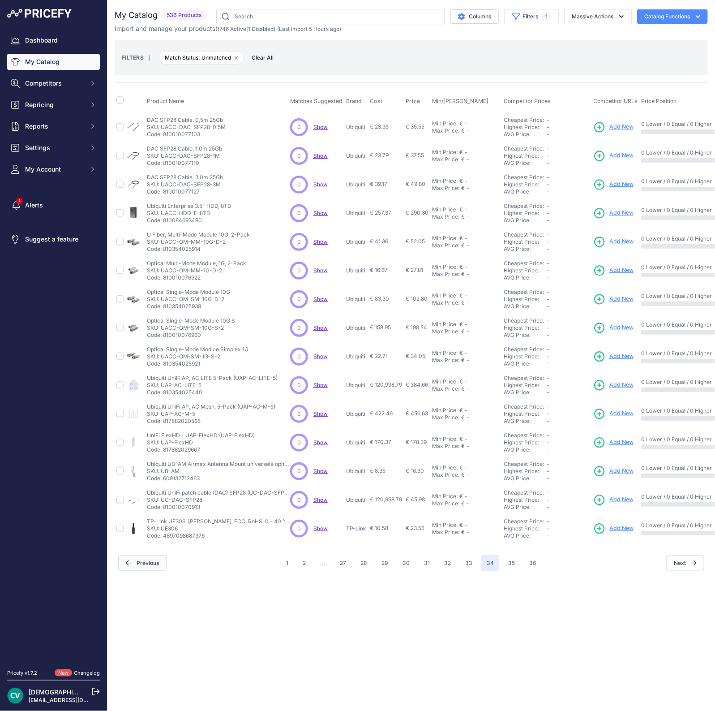
click at [135, 561] on button "Previous" at bounding box center [142, 562] width 48 height 15
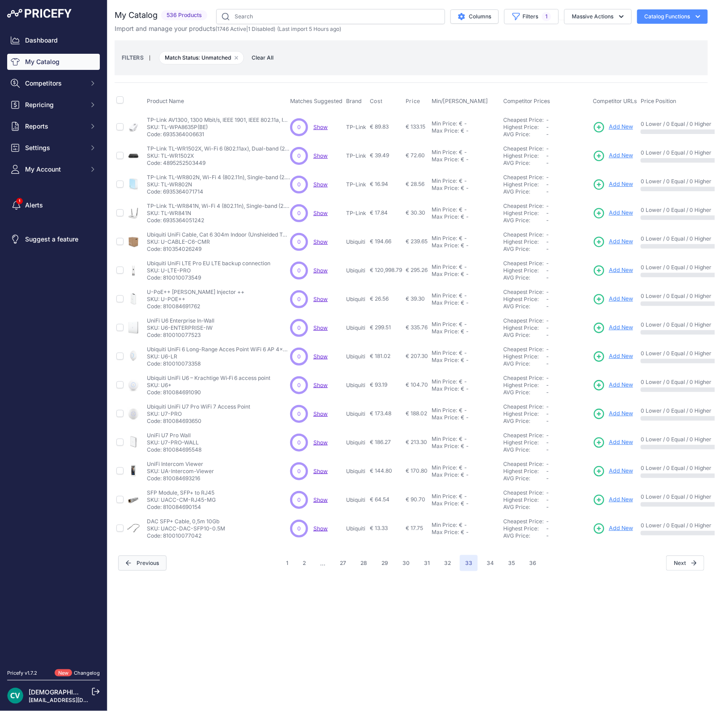
click at [137, 557] on button "Previous" at bounding box center [142, 562] width 48 height 15
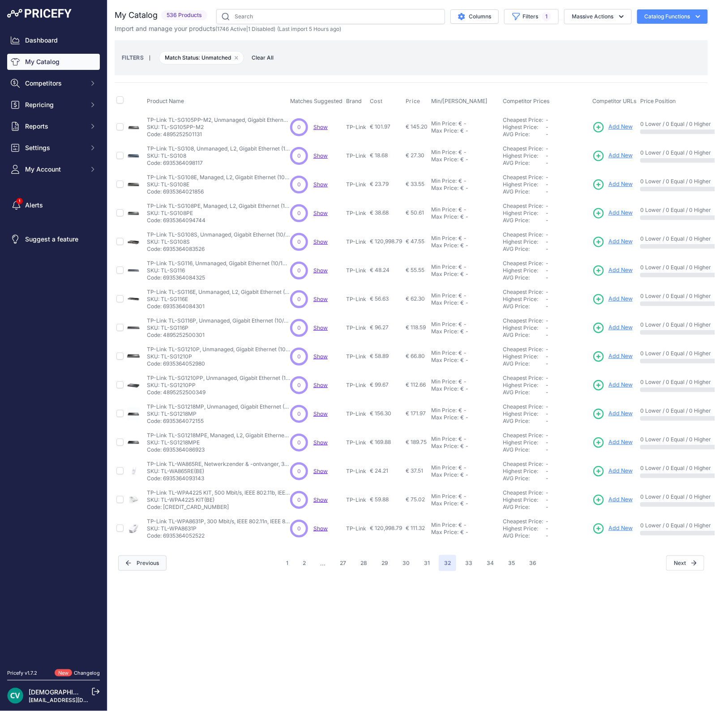
click at [140, 563] on button "Previous" at bounding box center [142, 562] width 48 height 15
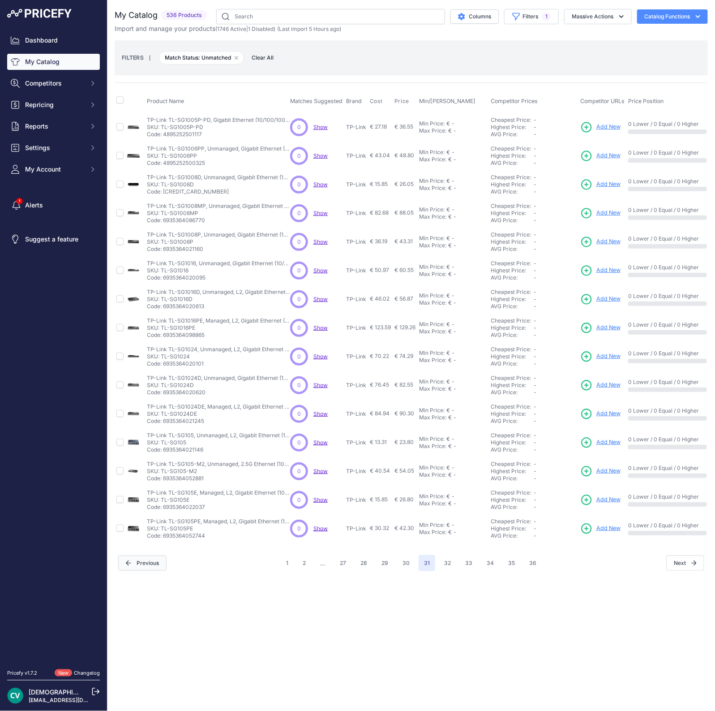
click at [141, 565] on button "Previous" at bounding box center [142, 562] width 48 height 15
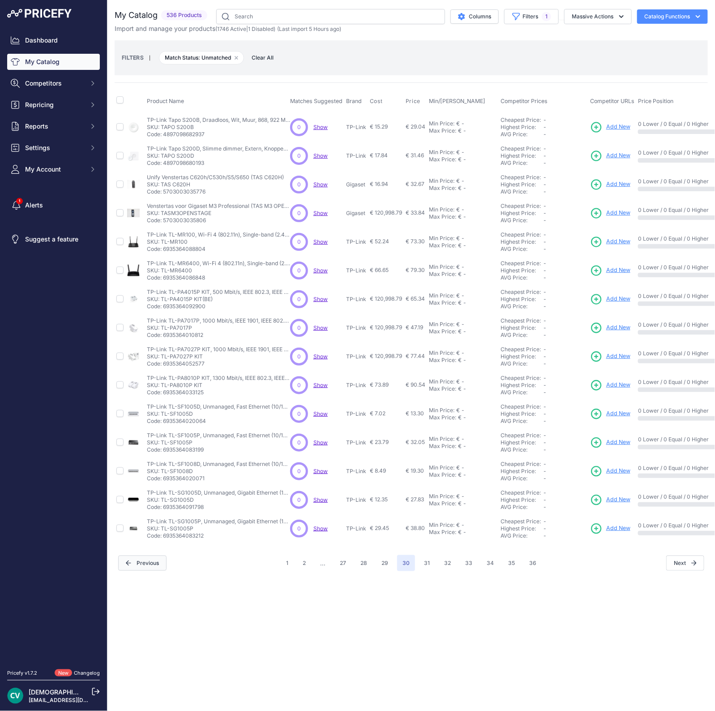
click at [144, 563] on button "Previous" at bounding box center [142, 562] width 48 height 15
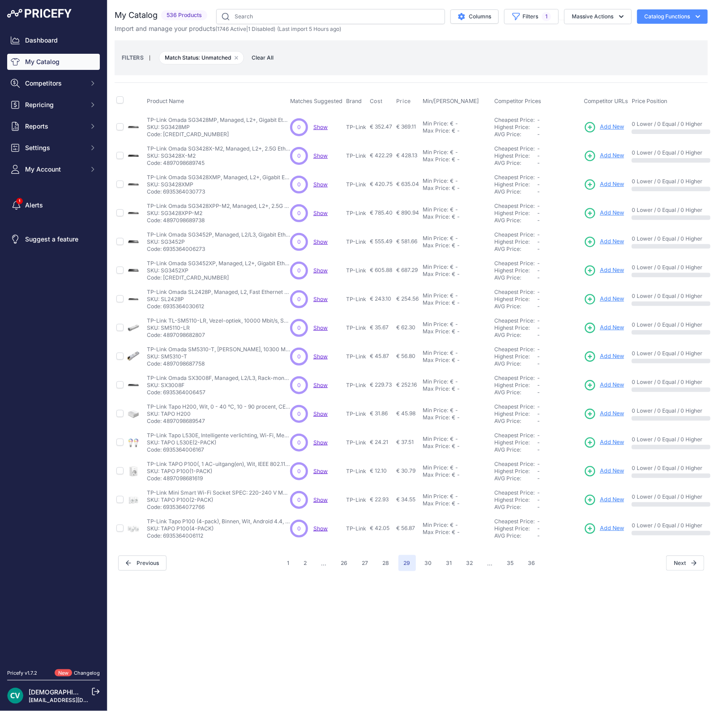
click at [207, 659] on div "Close You are not connected to the internet." at bounding box center [412, 355] width 608 height 711
click at [139, 556] on button "Previous" at bounding box center [142, 562] width 48 height 15
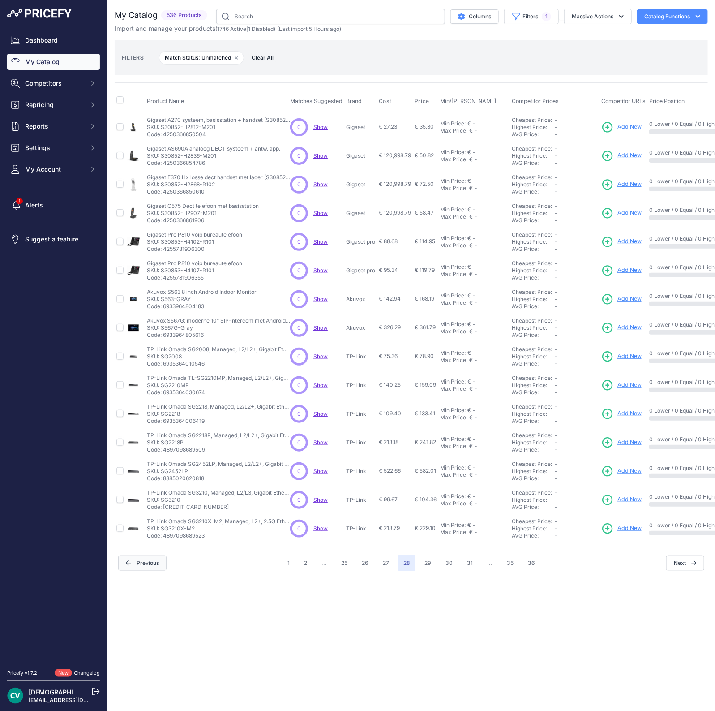
click at [149, 561] on button "Previous" at bounding box center [142, 562] width 48 height 15
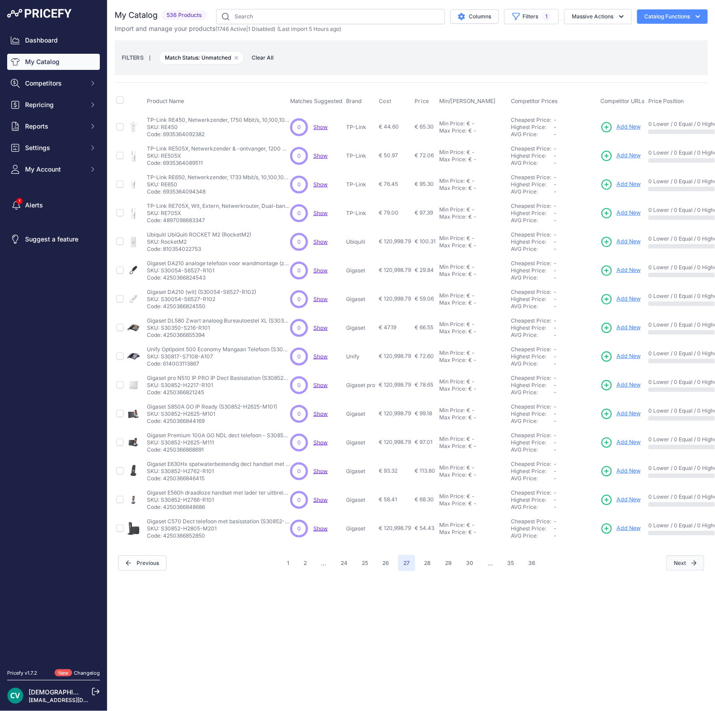
click at [679, 557] on button "Next" at bounding box center [686, 562] width 38 height 15
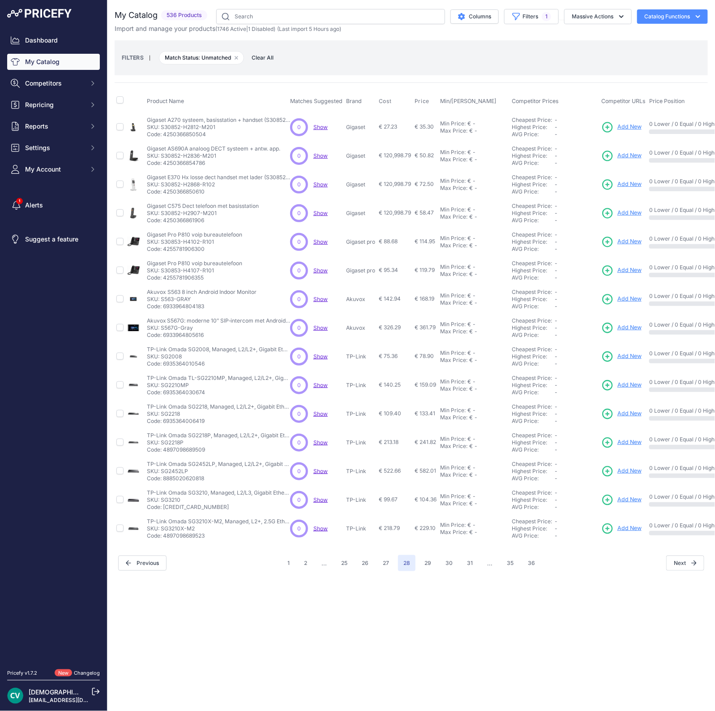
click at [188, 333] on p "Code: 6933964805616" at bounding box center [218, 335] width 143 height 7
click at [167, 324] on p "SKU: S567G-Gray" at bounding box center [218, 327] width 143 height 7
copy p "S567G"
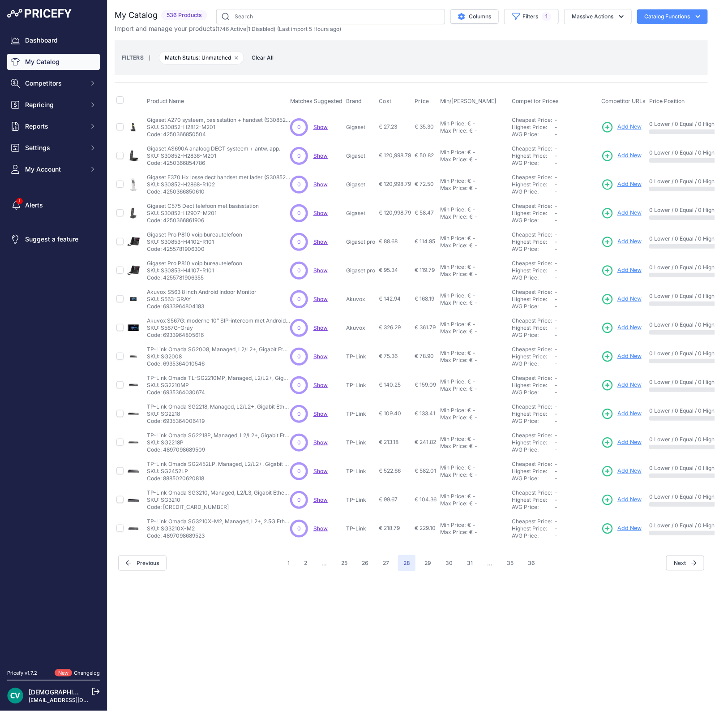
click at [172, 332] on p "Code: 6933964805616" at bounding box center [218, 335] width 143 height 7
copy p "6933964805616"
click at [198, 303] on p "Code: 6933964804183" at bounding box center [202, 306] width 110 height 7
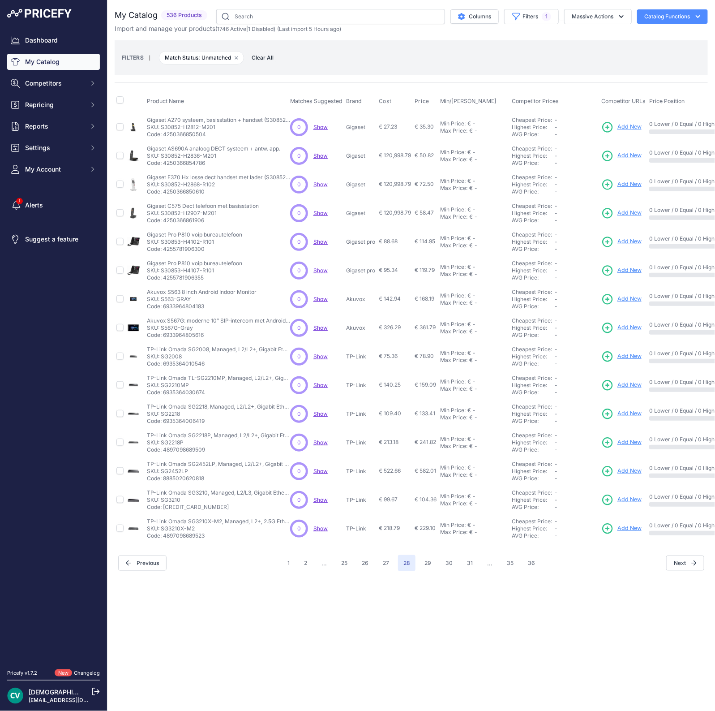
copy p "6933964804183"
click at [182, 276] on p "Code: 4255781906355" at bounding box center [194, 277] width 95 height 7
copy p "4255781906355"
click at [392, 562] on button "27" at bounding box center [386, 563] width 17 height 16
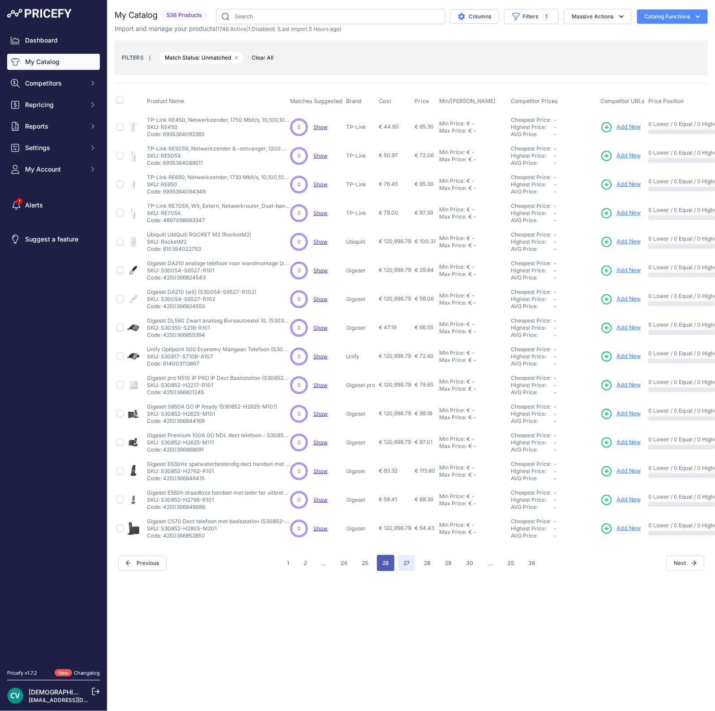
click at [390, 565] on button "26" at bounding box center [385, 563] width 17 height 16
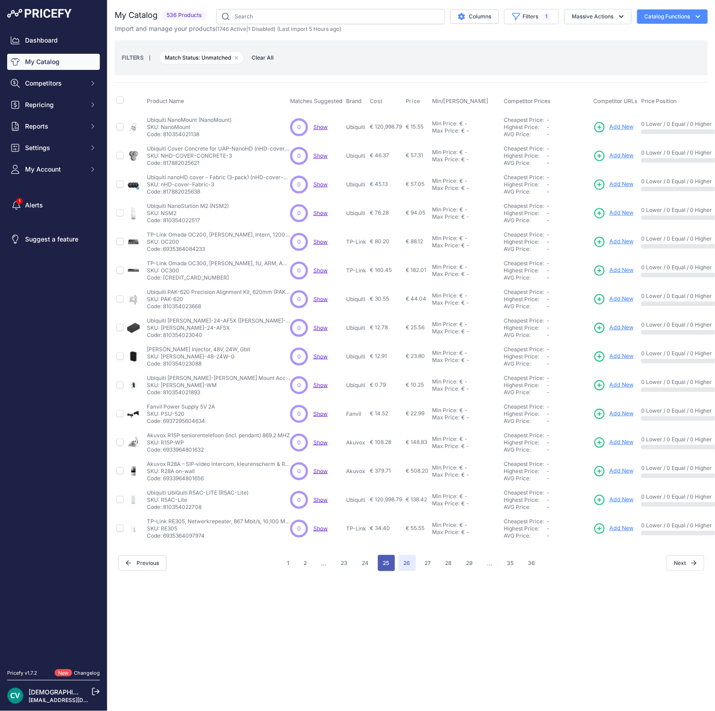
click at [388, 557] on button "25" at bounding box center [386, 563] width 17 height 16
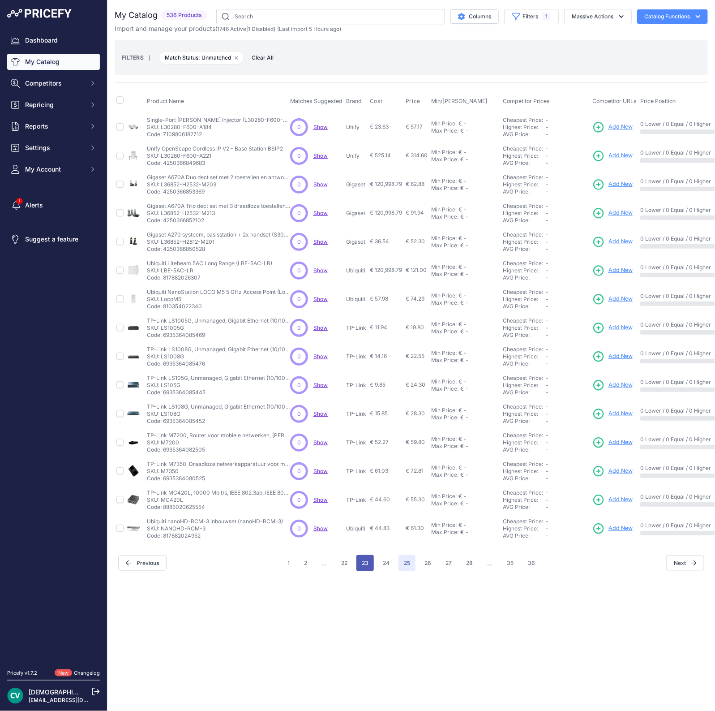
click at [362, 555] on button "23" at bounding box center [365, 563] width 17 height 16
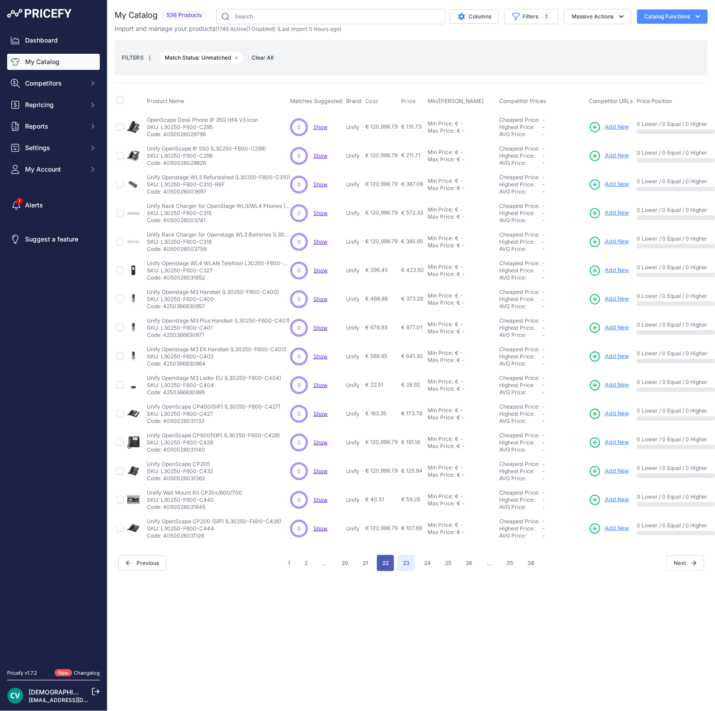
click at [387, 560] on button "22" at bounding box center [385, 563] width 17 height 16
click at [366, 559] on button "20" at bounding box center [365, 563] width 17 height 16
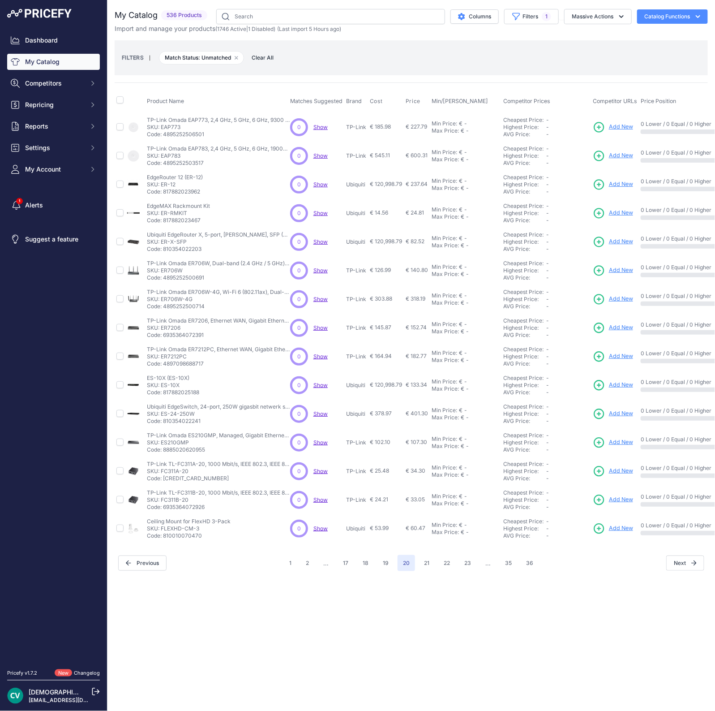
click at [182, 135] on p "Code: 4895252506501" at bounding box center [218, 134] width 143 height 7
copy p "4895252506501"
drag, startPoint x: 494, startPoint y: 227, endPoint x: 455, endPoint y: 250, distance: 45.0
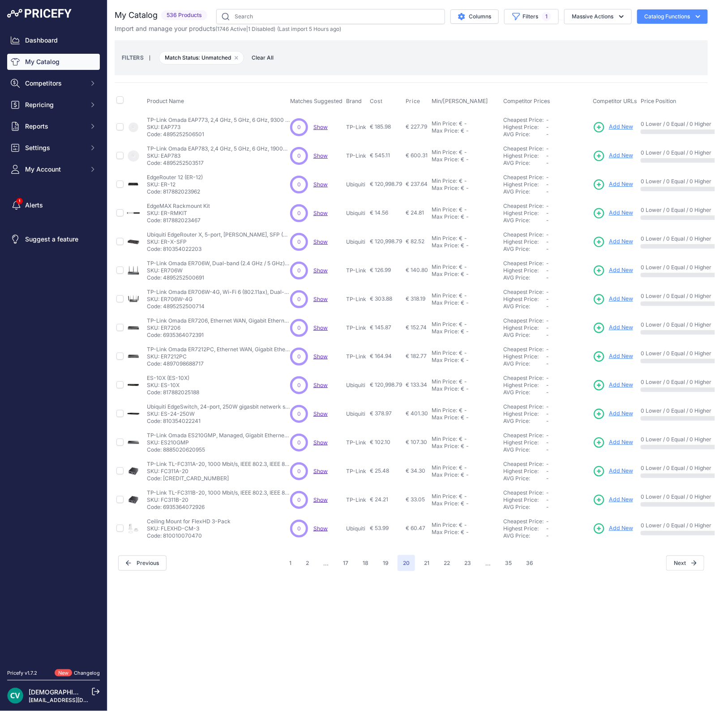
click at [455, 250] on tbody "TP-Link Omada EAP773, 2,4 GHz, 5 GHz, 6 GHz, 9300 Mbit/s, SNMP, SNMPv2, SNMPv3,…" at bounding box center [468, 327] width 706 height 431
click at [391, 561] on button "19" at bounding box center [386, 563] width 17 height 16
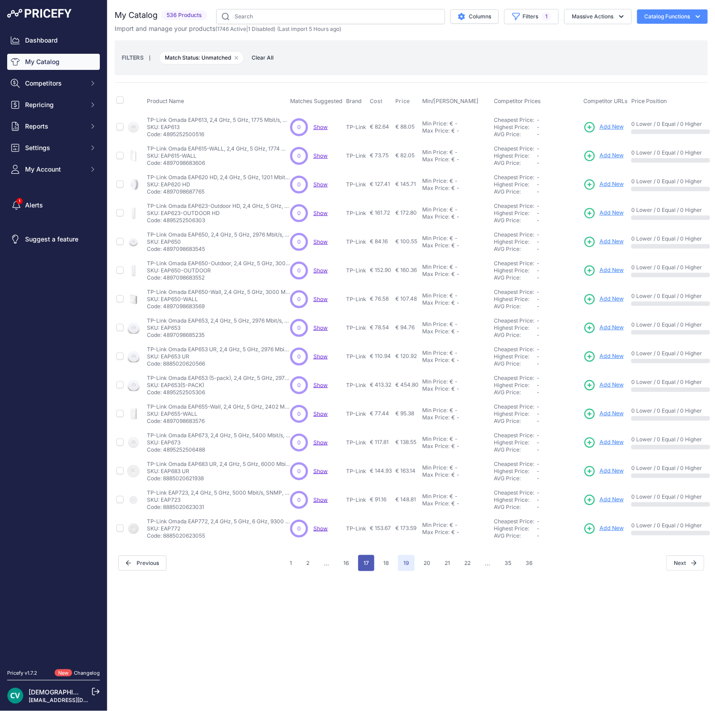
click at [370, 555] on button "17" at bounding box center [366, 563] width 16 height 16
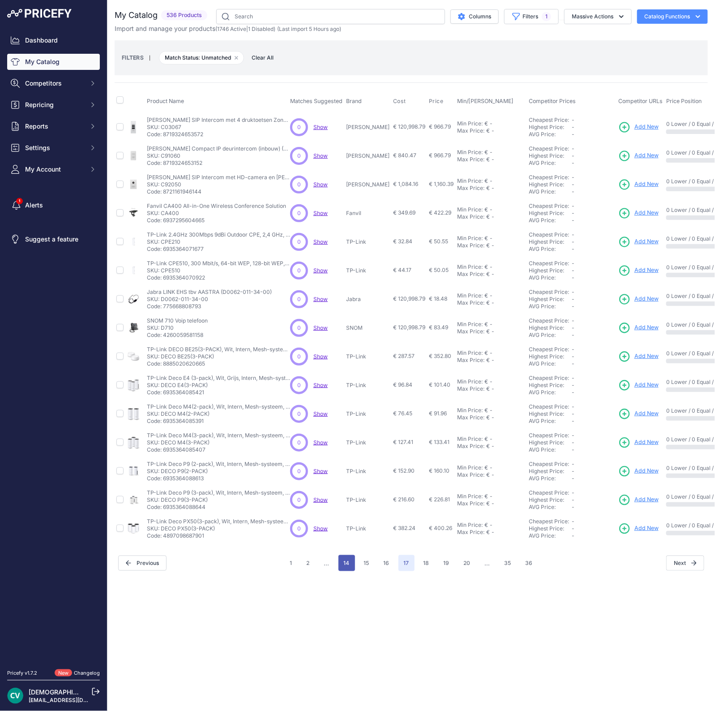
click at [344, 559] on button "14" at bounding box center [347, 563] width 17 height 16
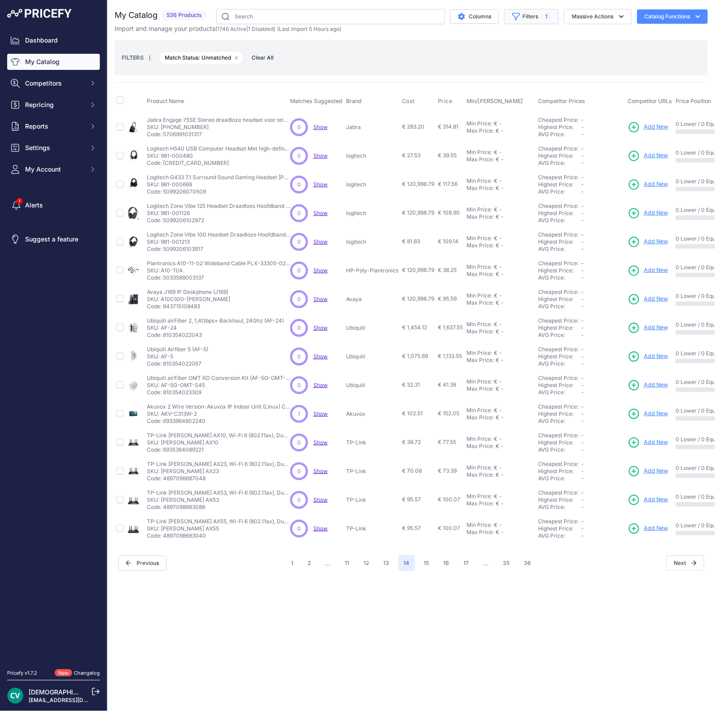
click at [536, 11] on button "Filters 1" at bounding box center [531, 16] width 55 height 15
click at [495, 122] on select "Select an option 2N Akuvox Algo Avaya Draytek EPOS Fanvil Gigaset Gigaset pro G…" at bounding box center [509, 125] width 86 height 15
select select "SNOM"
click at [466, 118] on select "Select an option 2N Akuvox Algo Avaya Draytek EPOS Fanvil Gigaset Gigaset pro G…" at bounding box center [509, 125] width 86 height 15
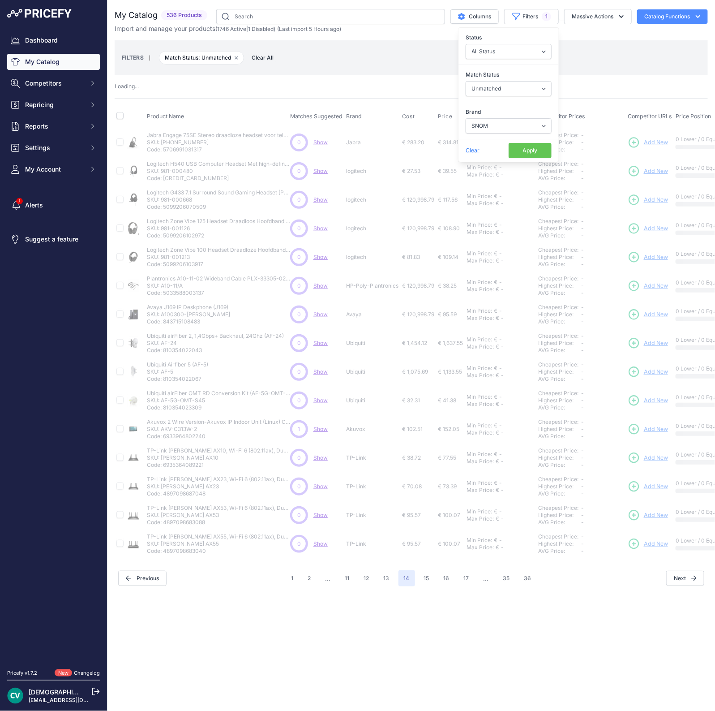
click at [531, 146] on button "Apply" at bounding box center [530, 150] width 43 height 15
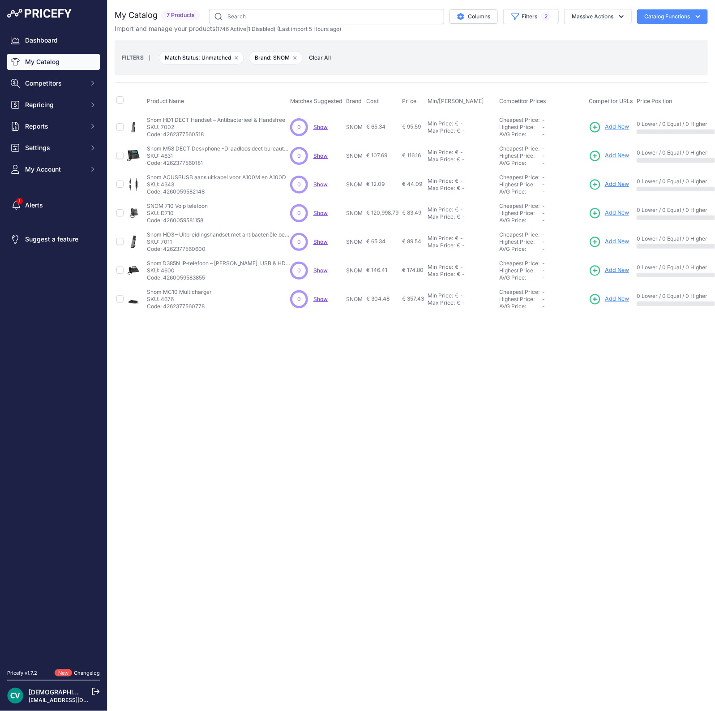
click at [457, 370] on div "Close You are not connected to the internet." at bounding box center [412, 355] width 608 height 711
